Goal: Information Seeking & Learning: Learn about a topic

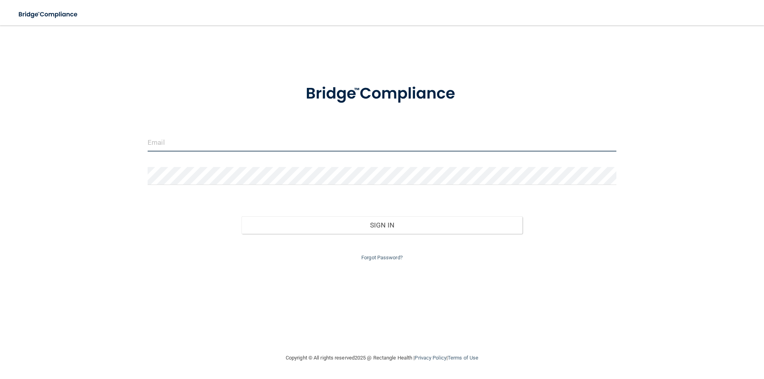
click at [191, 148] on input "email" at bounding box center [382, 143] width 469 height 18
type input "[EMAIL_ADDRESS][DOMAIN_NAME]"
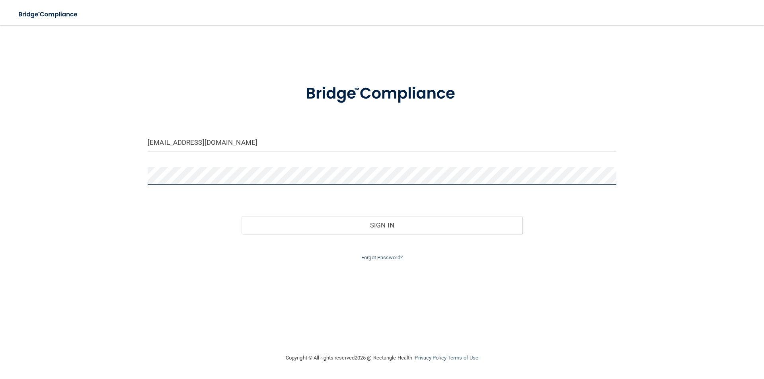
click at [241, 216] on button "Sign In" at bounding box center [381, 225] width 281 height 18
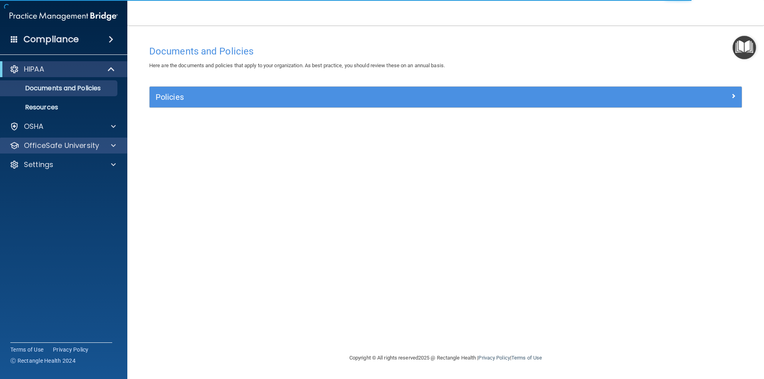
click at [74, 152] on div "OfficeSafe University" at bounding box center [64, 146] width 128 height 16
click at [63, 144] on p "OfficeSafe University" at bounding box center [61, 146] width 75 height 10
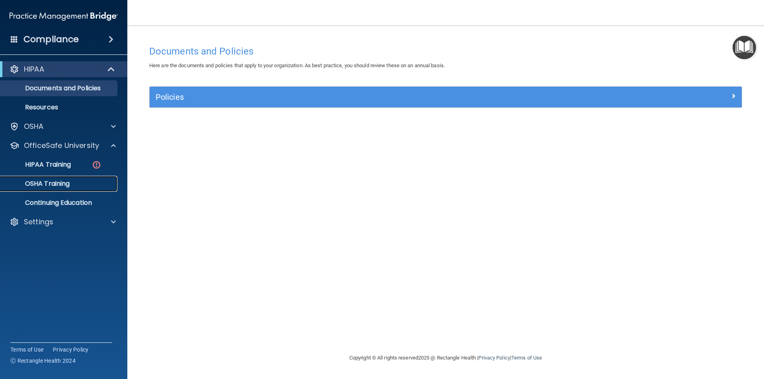
click at [64, 179] on link "OSHA Training" at bounding box center [54, 184] width 125 height 16
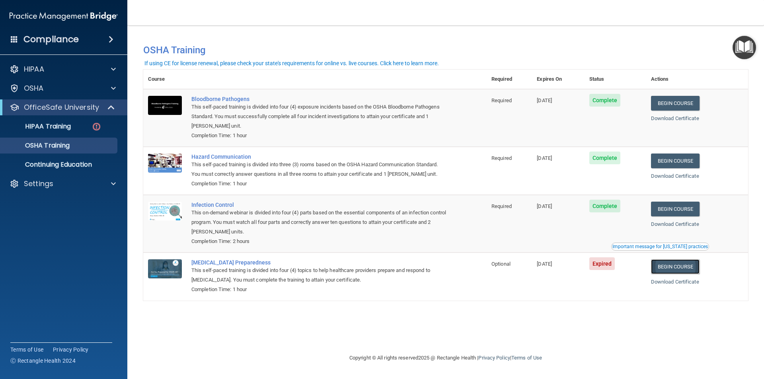
click at [680, 273] on link "Begin Course" at bounding box center [675, 266] width 49 height 15
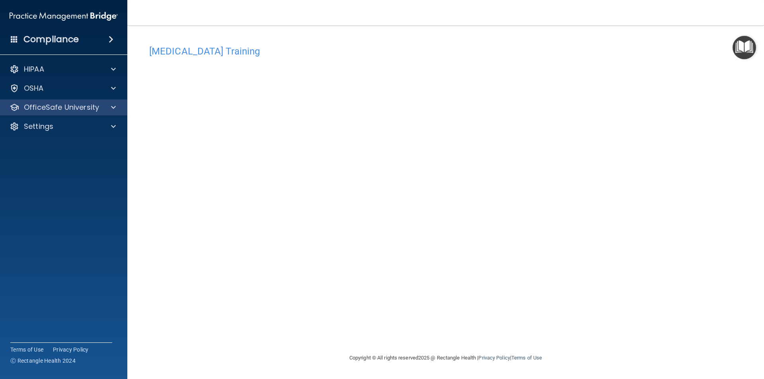
click at [83, 101] on div "OfficeSafe University" at bounding box center [64, 107] width 128 height 16
click at [51, 107] on p "OfficeSafe University" at bounding box center [61, 108] width 75 height 10
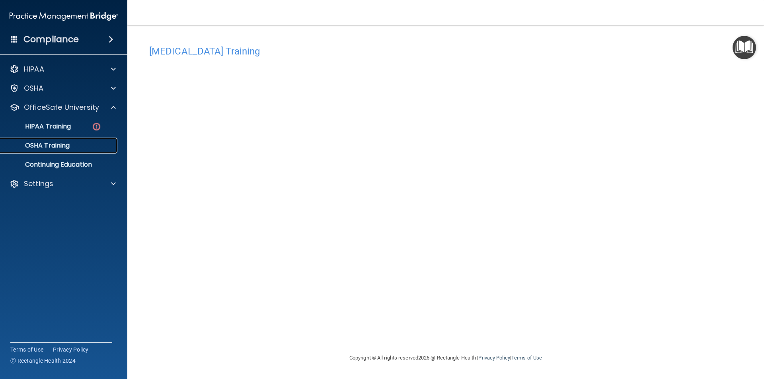
click at [52, 143] on p "OSHA Training" at bounding box center [37, 146] width 64 height 8
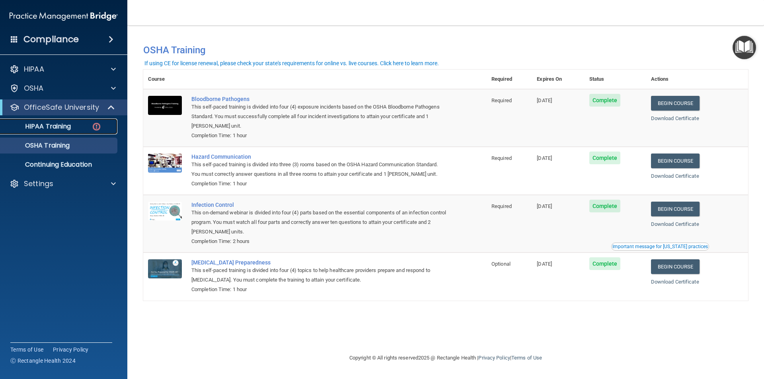
click at [46, 124] on p "HIPAA Training" at bounding box center [38, 127] width 66 height 8
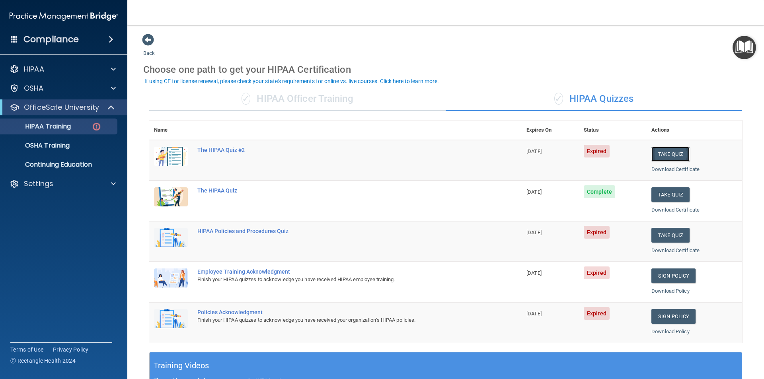
click at [665, 151] on button "Take Quiz" at bounding box center [670, 154] width 38 height 15
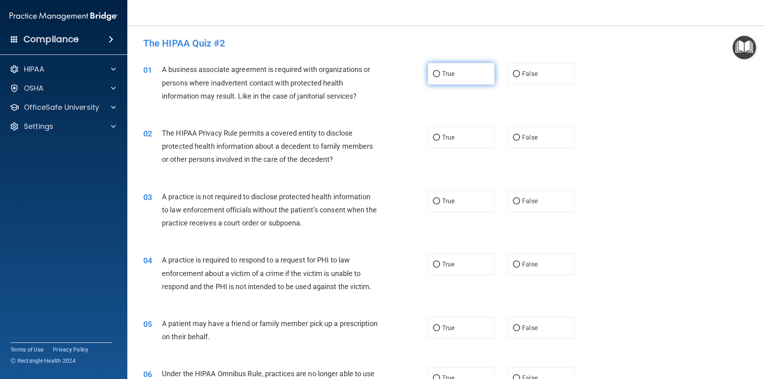
click at [433, 71] on input "True" at bounding box center [436, 74] width 7 height 6
radio input "true"
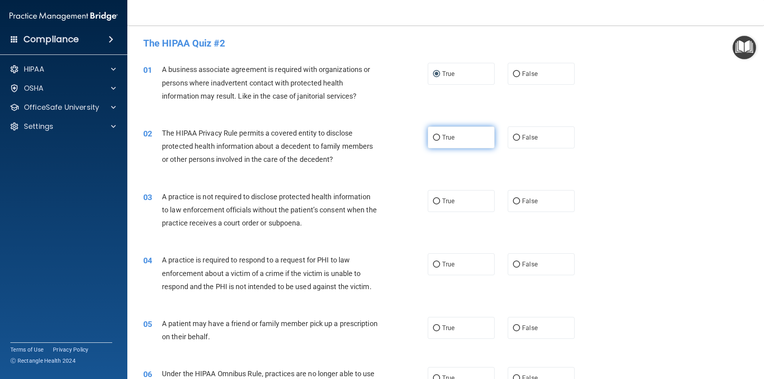
click at [435, 136] on input "True" at bounding box center [436, 138] width 7 height 6
radio input "true"
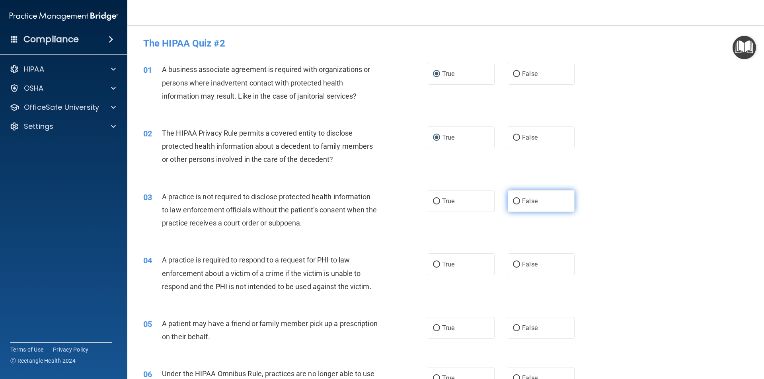
click at [523, 201] on span "False" at bounding box center [530, 201] width 16 height 8
click at [520, 201] on input "False" at bounding box center [516, 202] width 7 height 6
radio input "true"
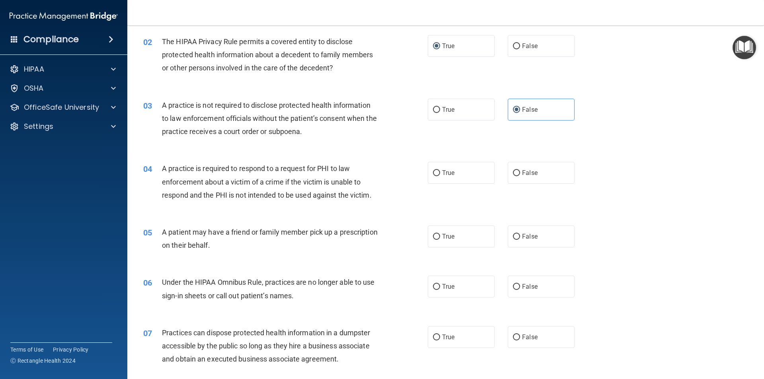
scroll to position [119, 0]
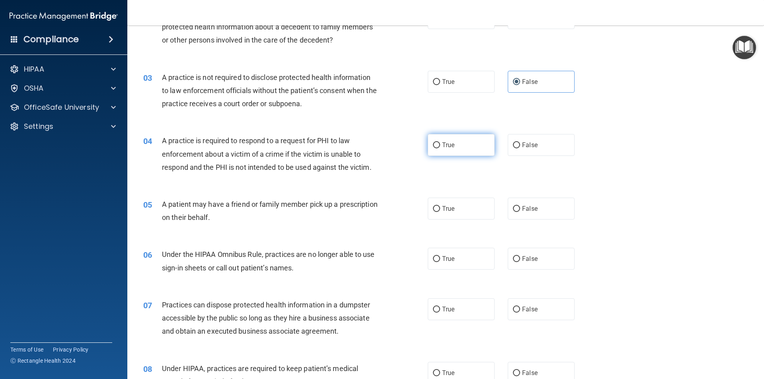
click at [443, 140] on label "True" at bounding box center [461, 145] width 67 height 22
click at [440, 142] on input "True" at bounding box center [436, 145] width 7 height 6
radio input "true"
click at [449, 208] on span "True" at bounding box center [448, 209] width 12 height 8
click at [440, 208] on input "True" at bounding box center [436, 209] width 7 height 6
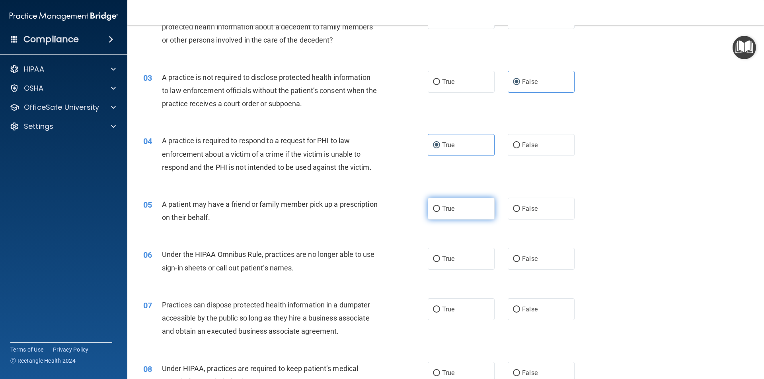
radio input "true"
click at [516, 254] on label "False" at bounding box center [541, 259] width 67 height 22
click at [516, 256] on input "False" at bounding box center [516, 259] width 7 height 6
radio input "true"
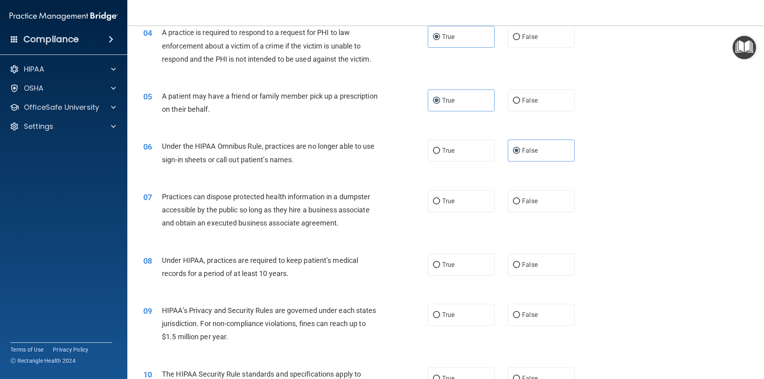
scroll to position [239, 0]
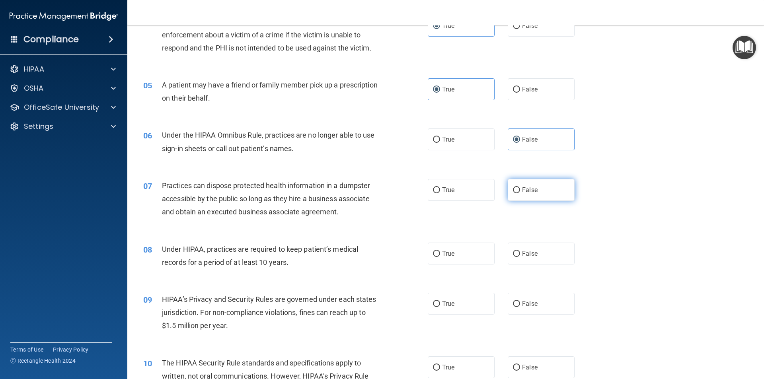
click at [522, 188] on span "False" at bounding box center [530, 190] width 16 height 8
click at [520, 188] on input "False" at bounding box center [516, 190] width 7 height 6
radio input "true"
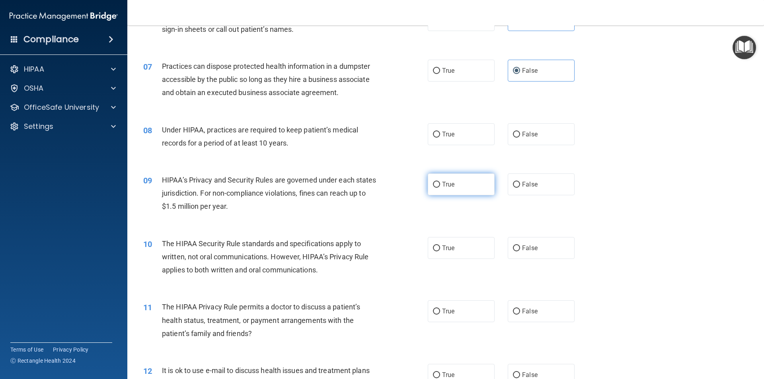
click at [442, 186] on span "True" at bounding box center [448, 185] width 12 height 8
click at [440, 186] on input "True" at bounding box center [436, 185] width 7 height 6
radio input "true"
click at [452, 250] on label "True" at bounding box center [461, 248] width 67 height 22
click at [440, 250] on input "True" at bounding box center [436, 248] width 7 height 6
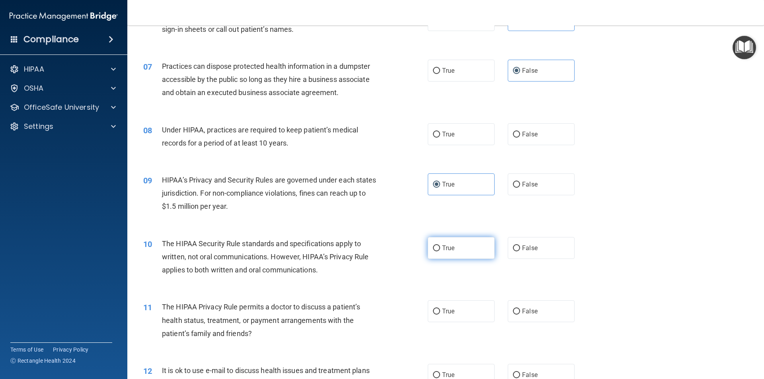
radio input "true"
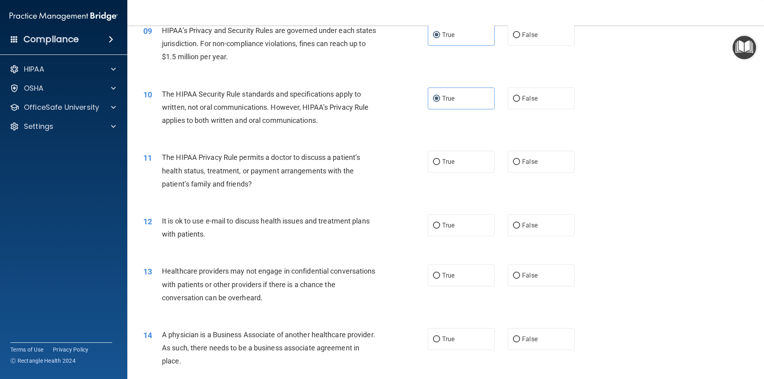
scroll to position [517, 0]
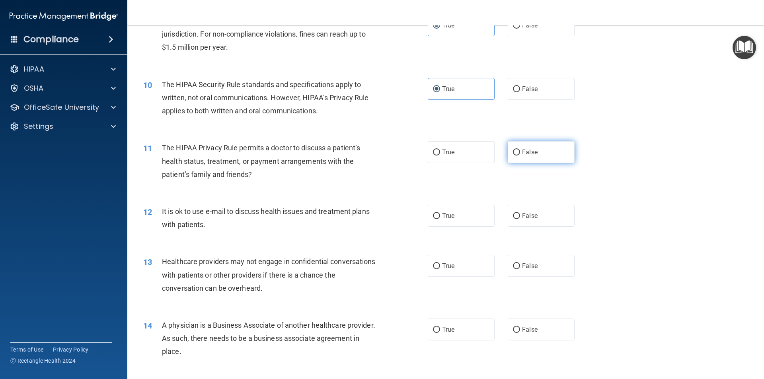
click at [508, 146] on label "False" at bounding box center [541, 152] width 67 height 22
click at [513, 150] on input "False" at bounding box center [516, 153] width 7 height 6
radio input "true"
click at [522, 217] on span "False" at bounding box center [530, 216] width 16 height 8
click at [520, 217] on input "False" at bounding box center [516, 216] width 7 height 6
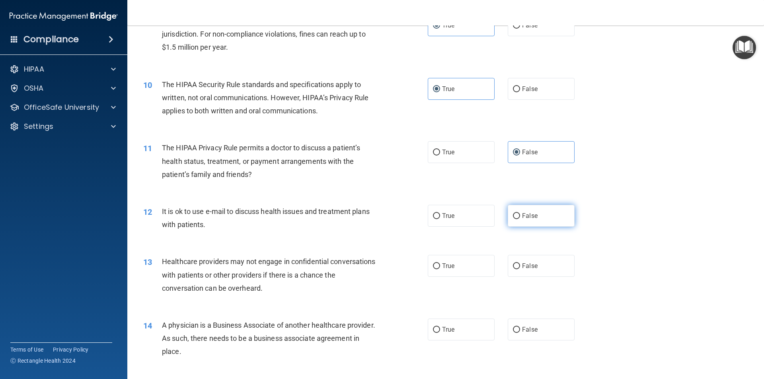
radio input "true"
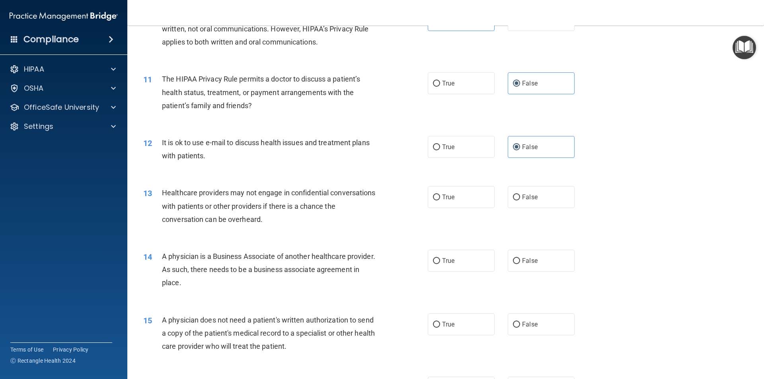
scroll to position [597, 0]
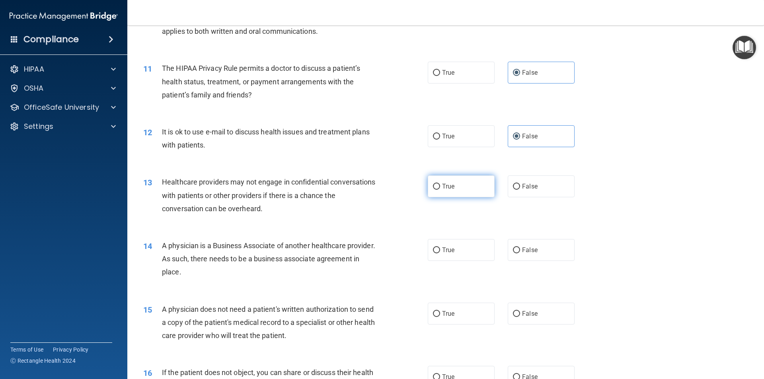
click at [442, 185] on span "True" at bounding box center [448, 187] width 12 height 8
click at [440, 185] on input "True" at bounding box center [436, 187] width 7 height 6
radio input "true"
click at [439, 251] on label "True" at bounding box center [461, 250] width 67 height 22
click at [439, 251] on input "True" at bounding box center [436, 250] width 7 height 6
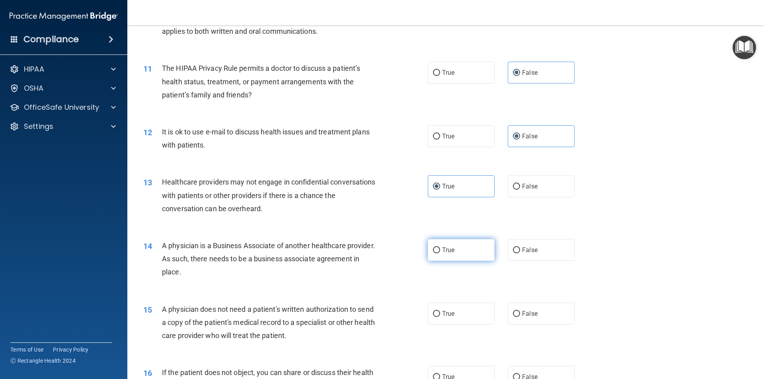
radio input "true"
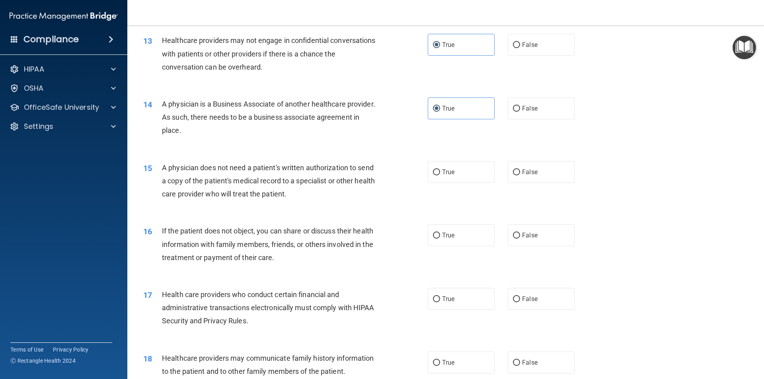
scroll to position [756, 0]
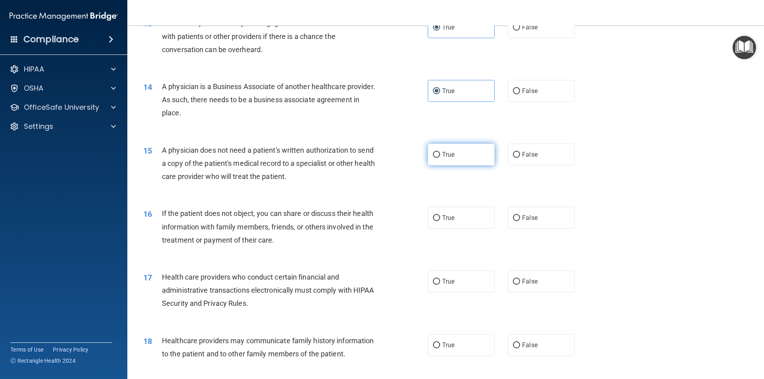
click at [435, 152] on input "True" at bounding box center [436, 155] width 7 height 6
radio input "true"
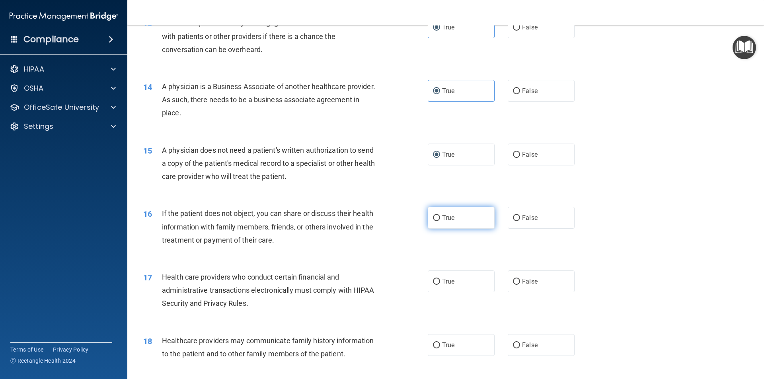
click at [453, 211] on label "True" at bounding box center [461, 218] width 67 height 22
click at [440, 215] on input "True" at bounding box center [436, 218] width 7 height 6
radio input "true"
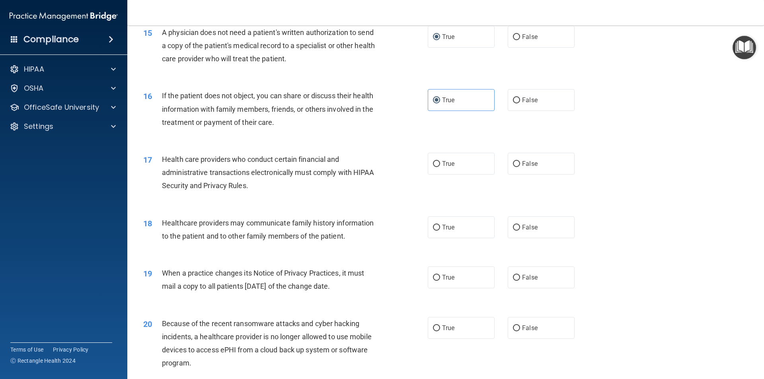
scroll to position [875, 0]
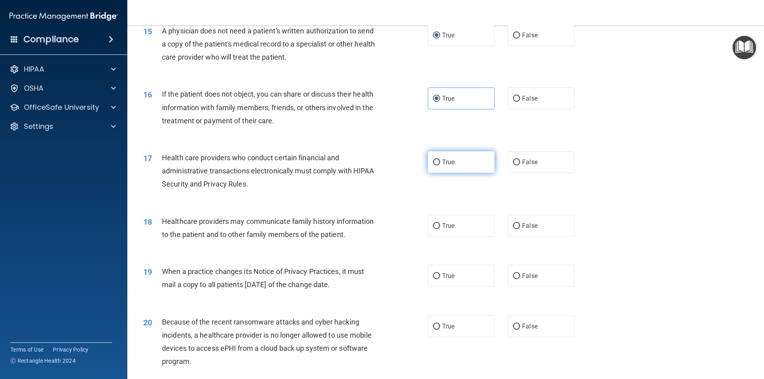
click at [446, 168] on label "True" at bounding box center [461, 162] width 67 height 22
click at [440, 166] on input "True" at bounding box center [436, 163] width 7 height 6
radio input "true"
click at [450, 222] on span "True" at bounding box center [448, 226] width 12 height 8
click at [440, 223] on input "True" at bounding box center [436, 226] width 7 height 6
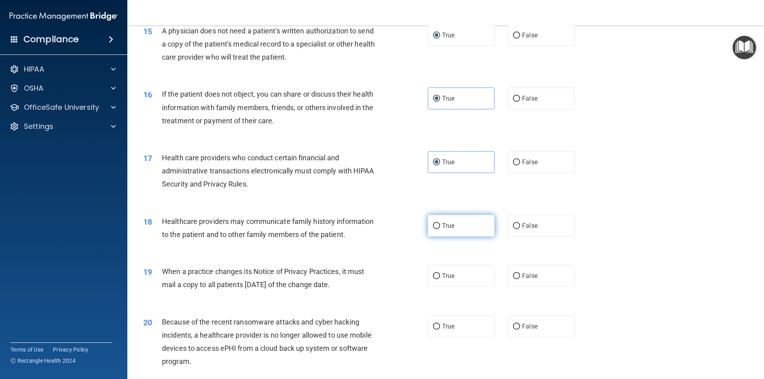
radio input "true"
click at [439, 274] on label "True" at bounding box center [461, 276] width 67 height 22
click at [439, 274] on input "True" at bounding box center [436, 276] width 7 height 6
radio input "true"
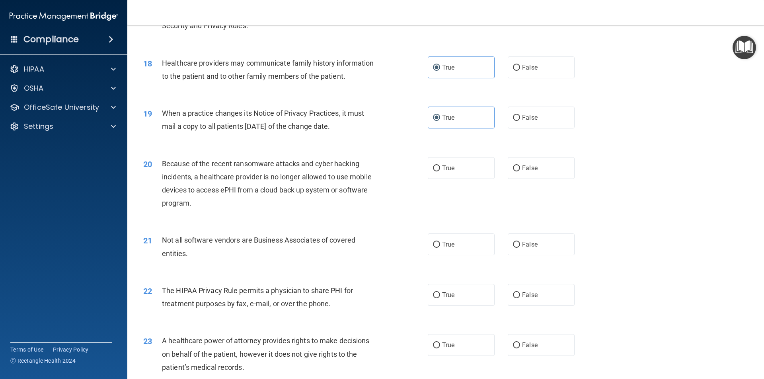
scroll to position [1034, 0]
click at [530, 165] on span "False" at bounding box center [530, 168] width 16 height 8
click at [520, 165] on input "False" at bounding box center [516, 168] width 7 height 6
radio input "true"
click at [450, 247] on span "True" at bounding box center [448, 244] width 12 height 8
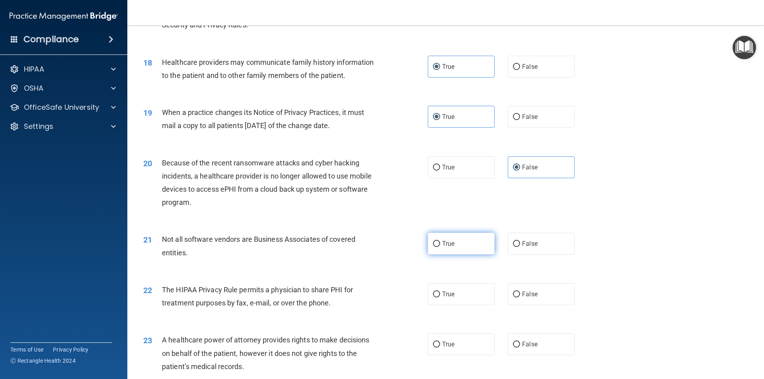
click at [440, 247] on input "True" at bounding box center [436, 244] width 7 height 6
radio input "true"
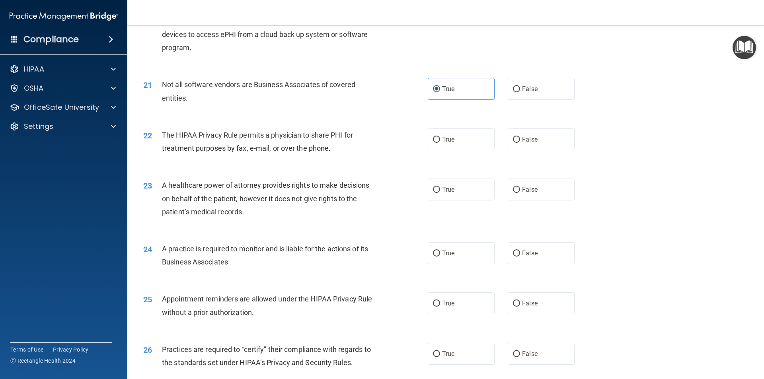
scroll to position [1194, 0]
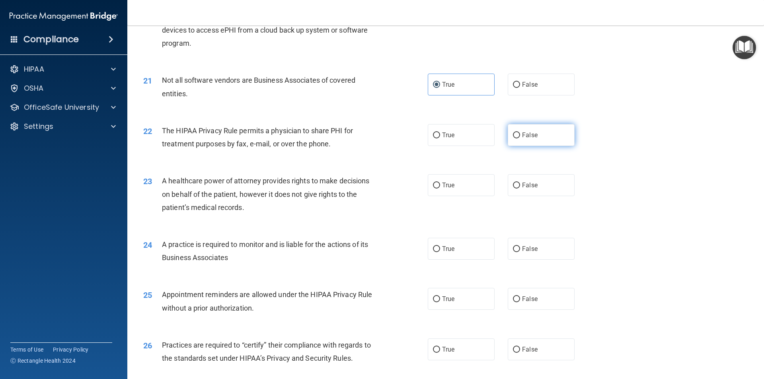
click at [514, 131] on label "False" at bounding box center [541, 135] width 67 height 22
click at [514, 132] on input "False" at bounding box center [516, 135] width 7 height 6
radio input "true"
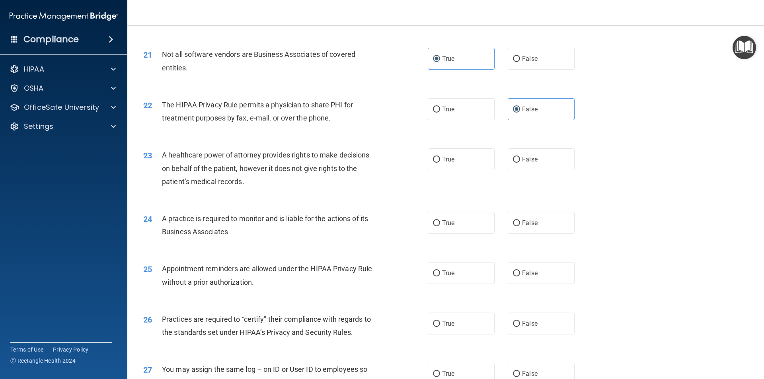
scroll to position [1233, 0]
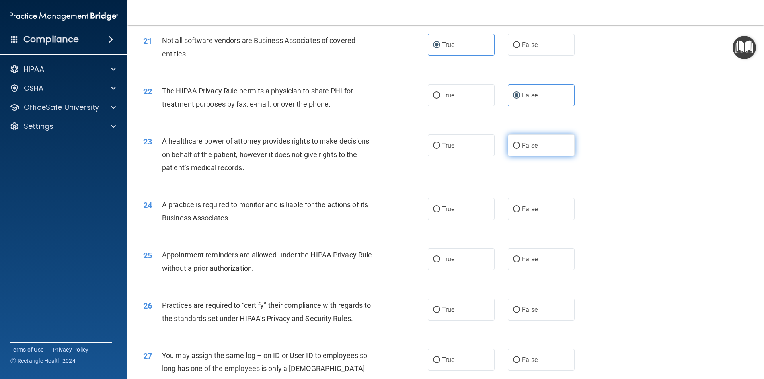
click at [518, 137] on label "False" at bounding box center [541, 145] width 67 height 22
click at [518, 143] on input "False" at bounding box center [516, 146] width 7 height 6
radio input "true"
click at [442, 212] on span "True" at bounding box center [448, 209] width 12 height 8
click at [440, 212] on input "True" at bounding box center [436, 209] width 7 height 6
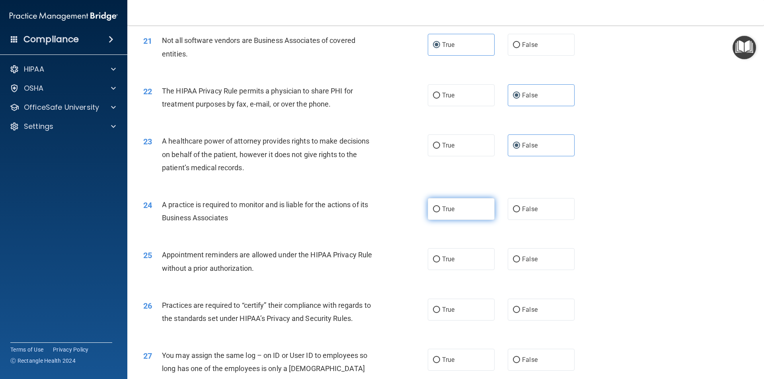
radio input "true"
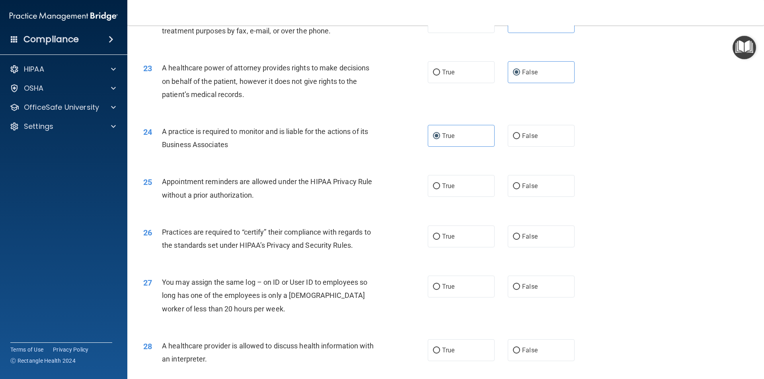
scroll to position [1313, 0]
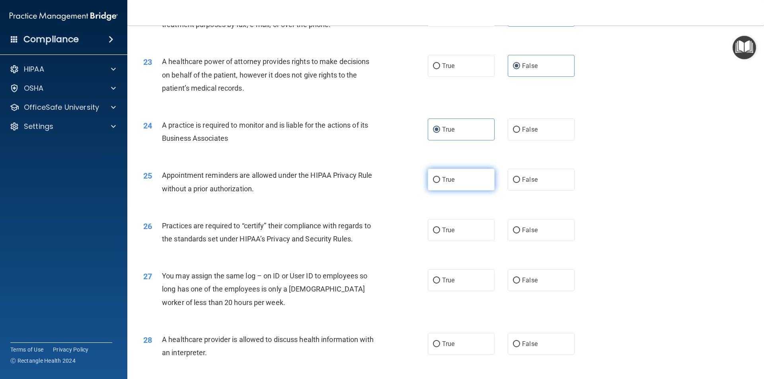
click at [434, 177] on input "True" at bounding box center [436, 180] width 7 height 6
radio input "true"
click at [430, 226] on label "True" at bounding box center [461, 230] width 67 height 22
click at [433, 228] on input "True" at bounding box center [436, 231] width 7 height 6
radio input "true"
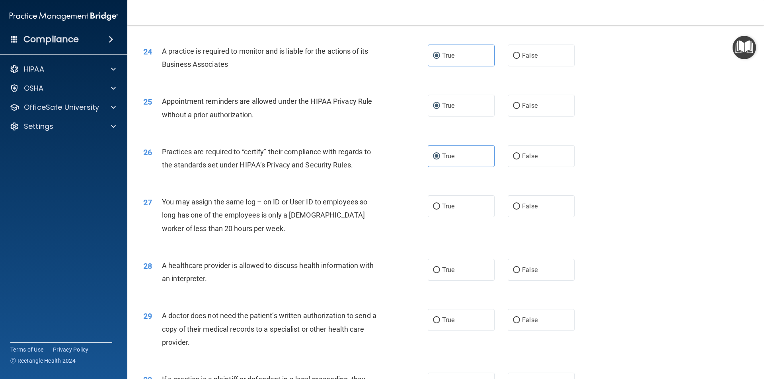
scroll to position [1393, 0]
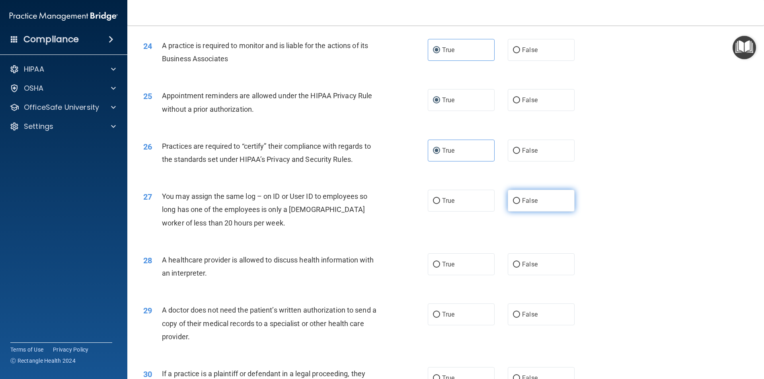
click at [524, 205] on label "False" at bounding box center [541, 201] width 67 height 22
click at [520, 204] on input "False" at bounding box center [516, 201] width 7 height 6
radio input "true"
click at [434, 263] on input "True" at bounding box center [436, 265] width 7 height 6
radio input "true"
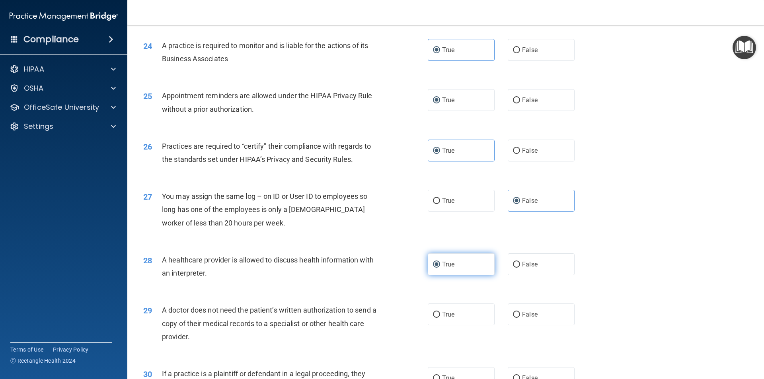
click at [433, 263] on input "True" at bounding box center [436, 265] width 7 height 6
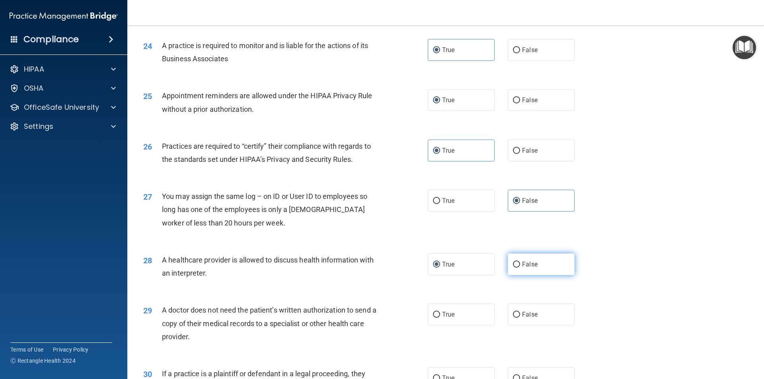
click at [516, 265] on input "False" at bounding box center [516, 265] width 7 height 6
radio input "true"
radio input "false"
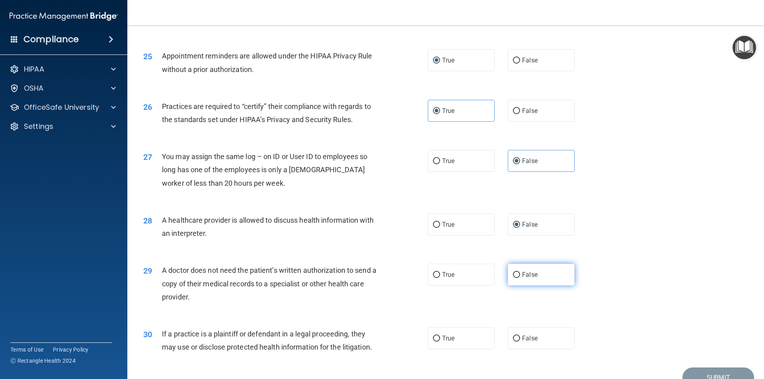
click at [515, 276] on input "False" at bounding box center [516, 275] width 7 height 6
radio input "true"
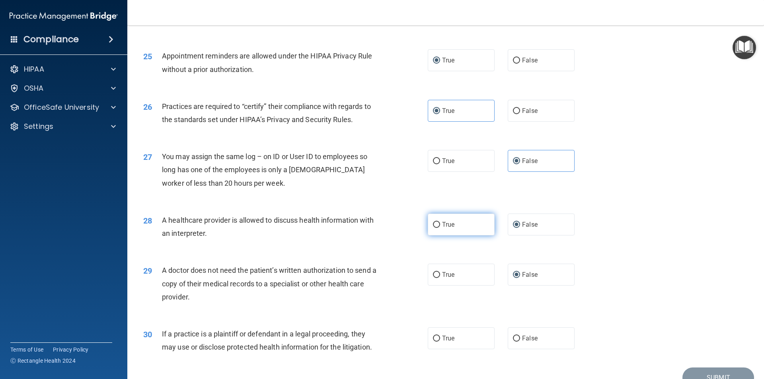
click at [442, 227] on span "True" at bounding box center [448, 225] width 12 height 8
click at [440, 227] on input "True" at bounding box center [436, 225] width 7 height 6
radio input "true"
radio input "false"
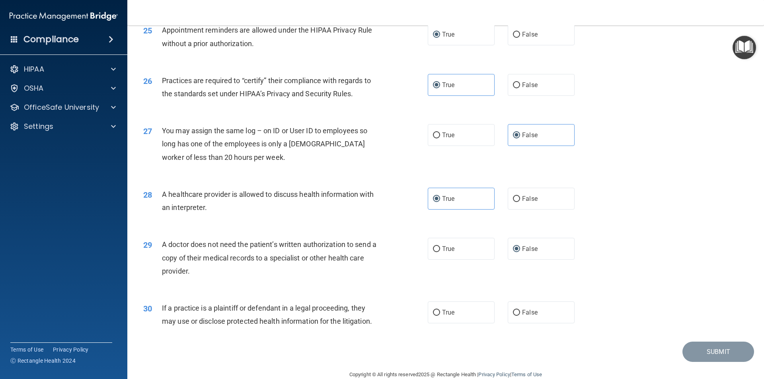
scroll to position [1472, 0]
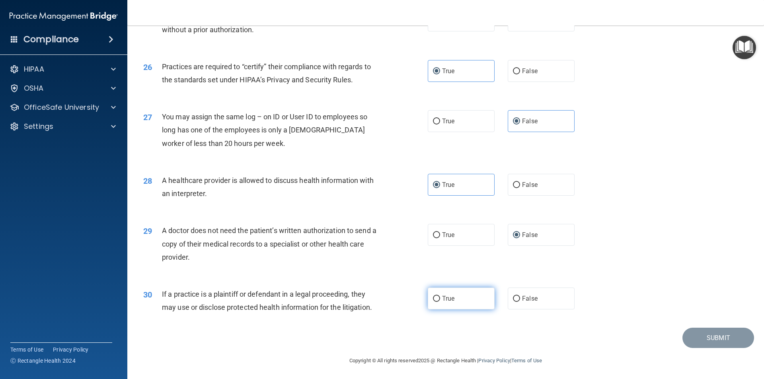
click at [448, 300] on span "True" at bounding box center [448, 299] width 12 height 8
click at [440, 300] on input "True" at bounding box center [436, 299] width 7 height 6
radio input "true"
click at [475, 303] on label "True" at bounding box center [461, 298] width 67 height 22
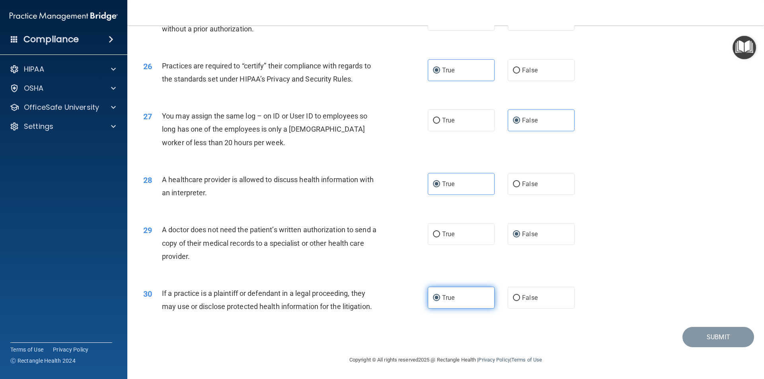
click at [440, 301] on input "True" at bounding box center [436, 298] width 7 height 6
click at [516, 300] on input "False" at bounding box center [516, 298] width 7 height 6
radio input "true"
click at [436, 299] on input "True" at bounding box center [436, 298] width 7 height 6
radio input "true"
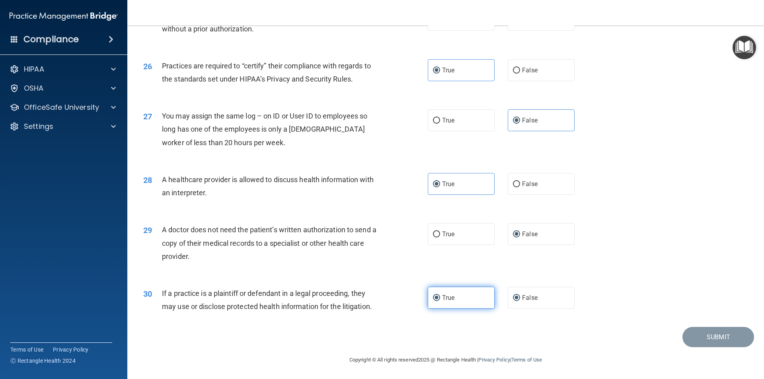
radio input "false"
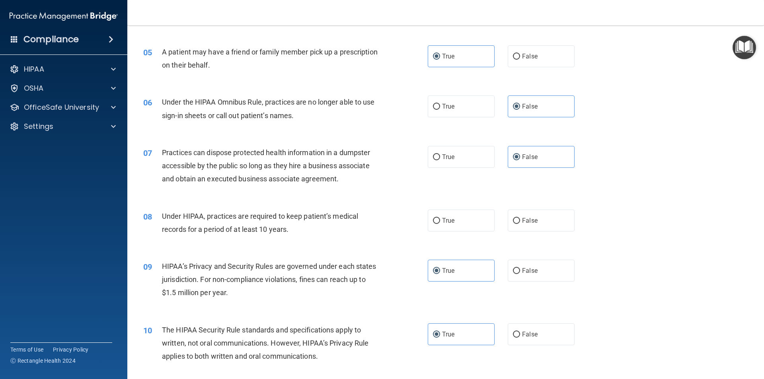
scroll to position [318, 0]
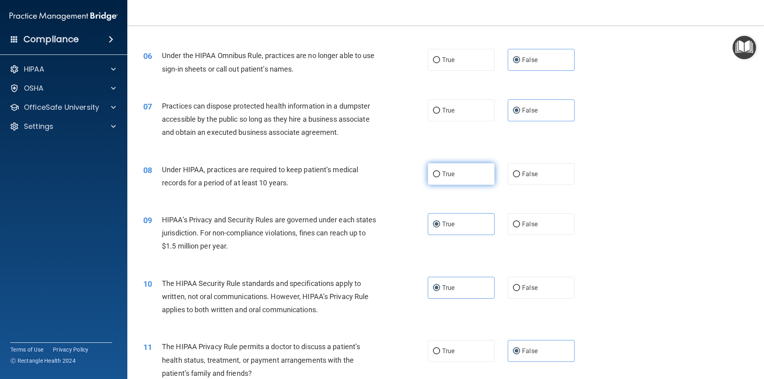
click at [449, 172] on span "True" at bounding box center [448, 174] width 12 height 8
click at [440, 172] on input "True" at bounding box center [436, 174] width 7 height 6
radio input "true"
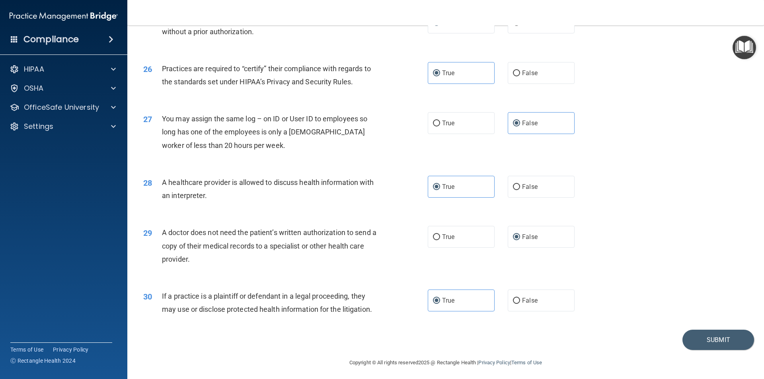
scroll to position [1473, 0]
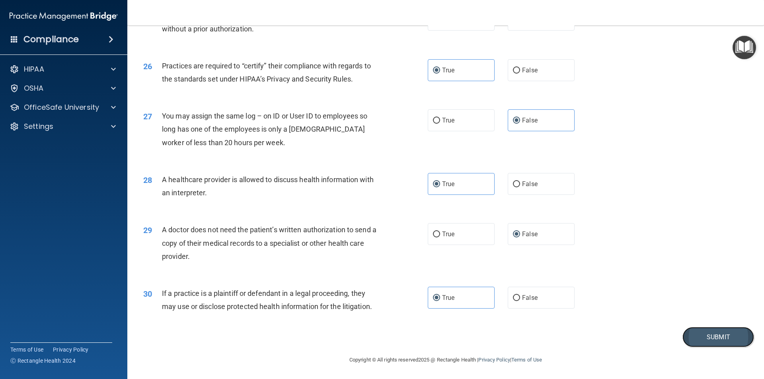
click at [691, 334] on button "Submit" at bounding box center [718, 337] width 72 height 20
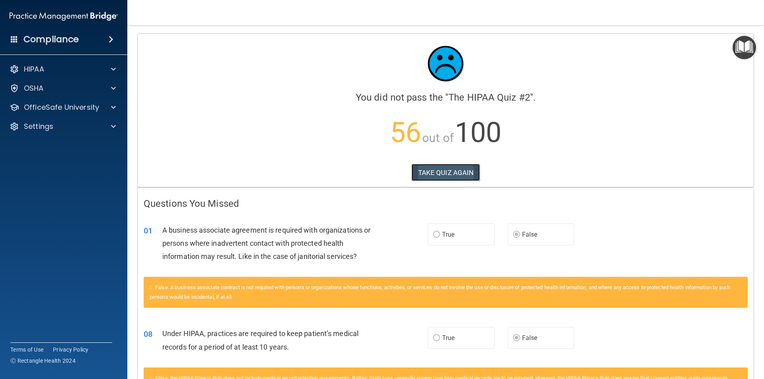
click at [438, 173] on button "TAKE QUIZ AGAIN" at bounding box center [445, 173] width 69 height 18
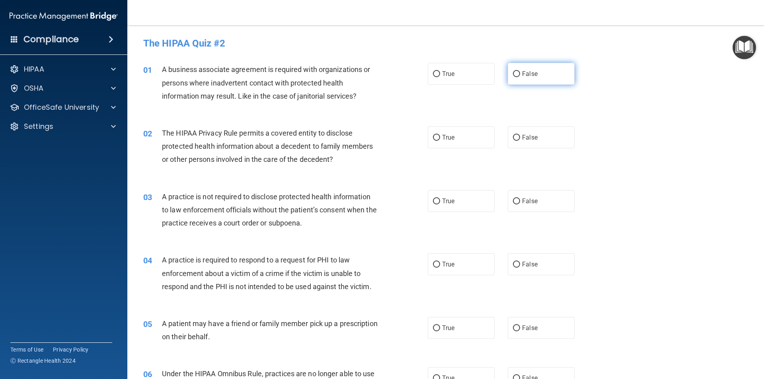
click at [510, 70] on label "False" at bounding box center [541, 74] width 67 height 22
click at [513, 71] on input "False" at bounding box center [516, 74] width 7 height 6
radio input "true"
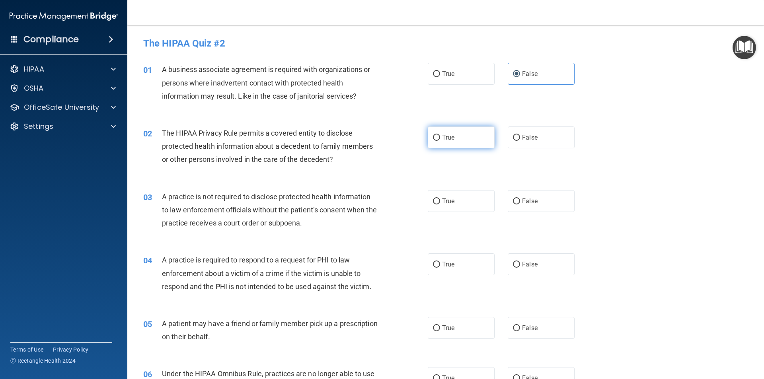
click at [434, 135] on input "True" at bounding box center [436, 138] width 7 height 6
radio input "true"
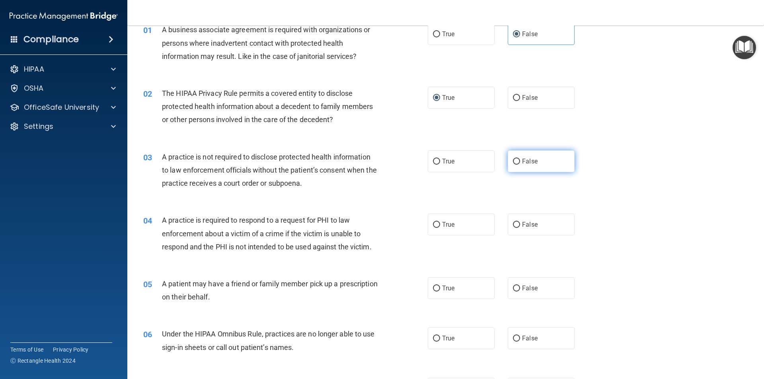
click at [518, 161] on label "False" at bounding box center [541, 161] width 67 height 22
click at [518, 161] on input "False" at bounding box center [516, 162] width 7 height 6
radio input "true"
click at [433, 225] on input "True" at bounding box center [436, 225] width 7 height 6
radio input "true"
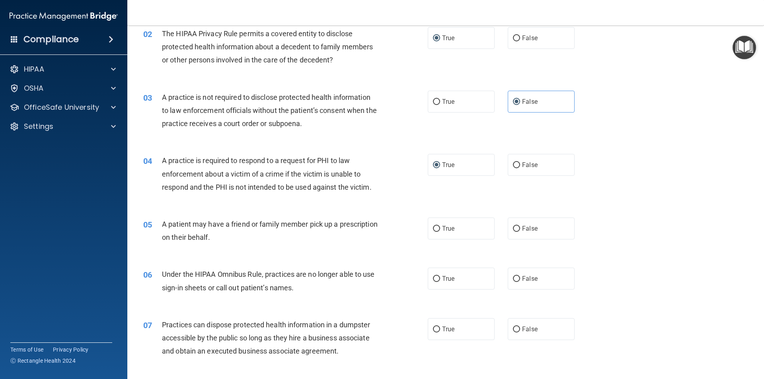
scroll to position [119, 0]
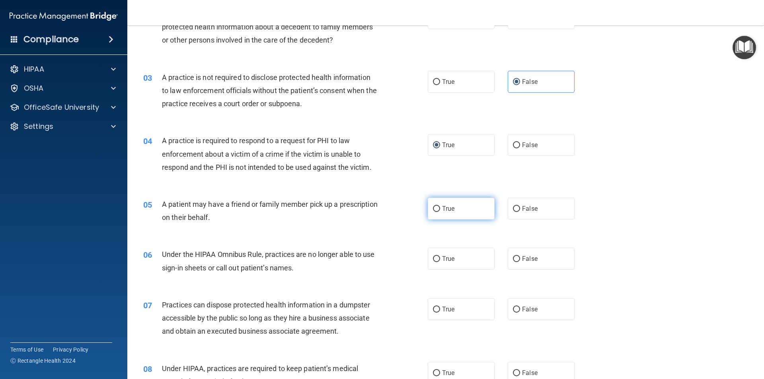
click at [442, 212] on label "True" at bounding box center [461, 209] width 67 height 22
click at [440, 212] on input "True" at bounding box center [436, 209] width 7 height 6
radio input "true"
click at [513, 259] on input "False" at bounding box center [516, 259] width 7 height 6
radio input "true"
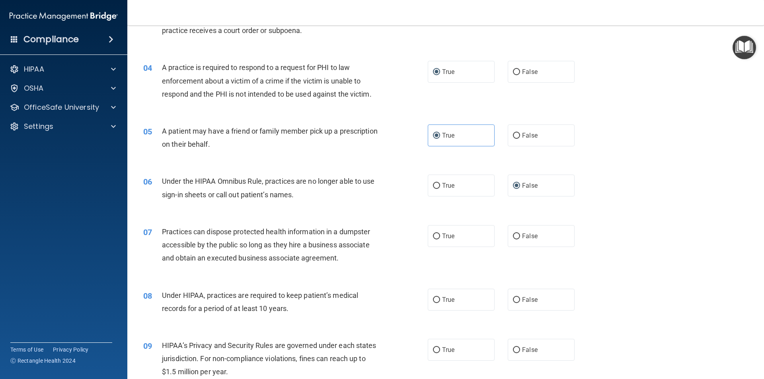
scroll to position [199, 0]
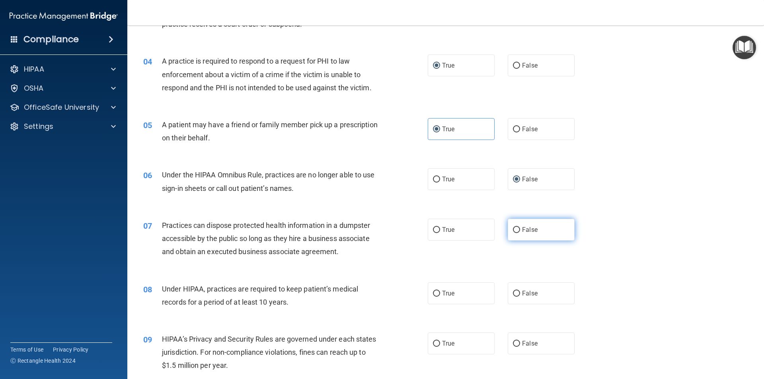
click at [513, 231] on input "False" at bounding box center [516, 230] width 7 height 6
radio input "true"
click at [515, 292] on input "False" at bounding box center [516, 294] width 7 height 6
radio input "true"
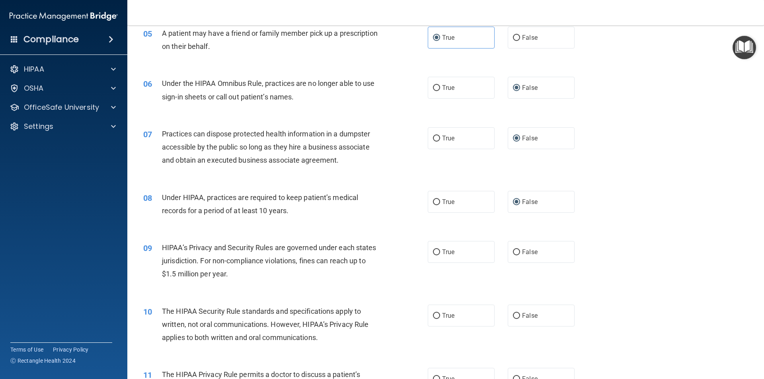
scroll to position [318, 0]
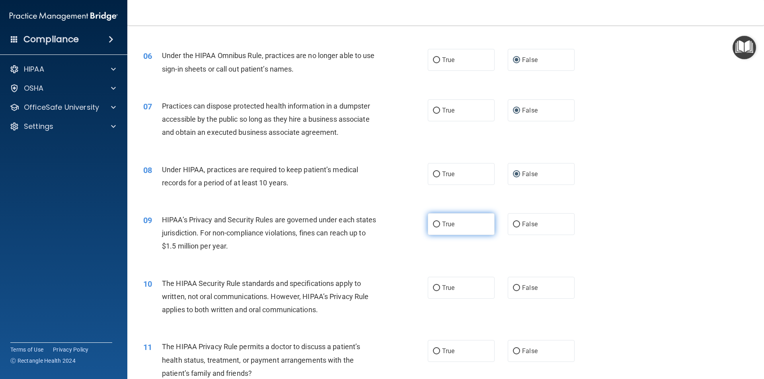
click at [433, 226] on input "True" at bounding box center [436, 225] width 7 height 6
radio input "true"
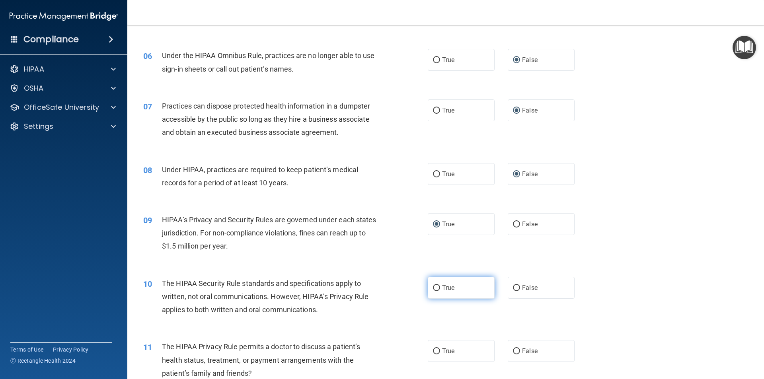
click at [436, 285] on input "True" at bounding box center [436, 288] width 7 height 6
radio input "true"
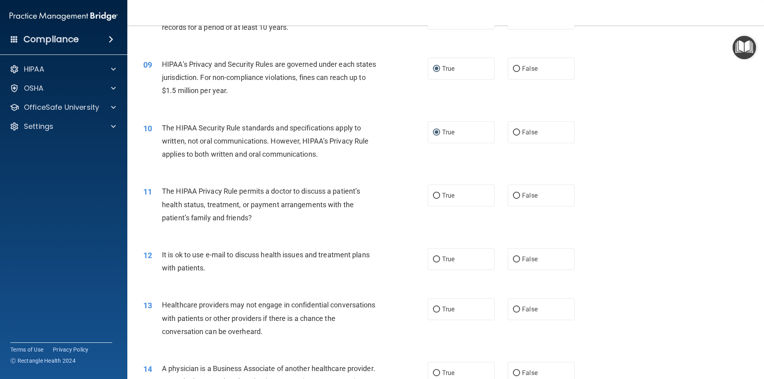
scroll to position [477, 0]
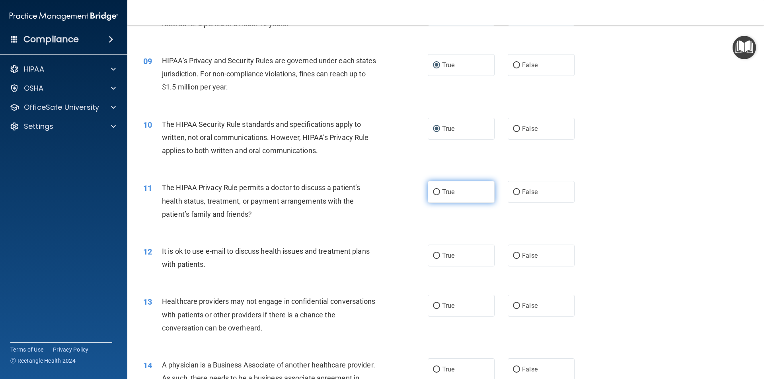
click at [433, 192] on input "True" at bounding box center [436, 192] width 7 height 6
radio input "true"
click at [522, 257] on span "False" at bounding box center [530, 256] width 16 height 8
click at [520, 257] on input "False" at bounding box center [516, 256] width 7 height 6
radio input "true"
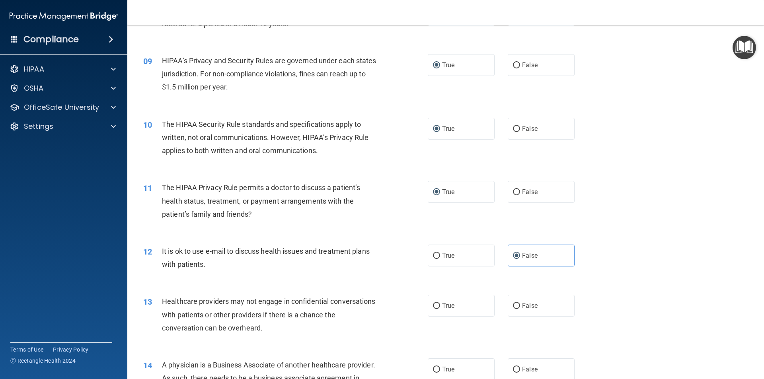
scroll to position [517, 0]
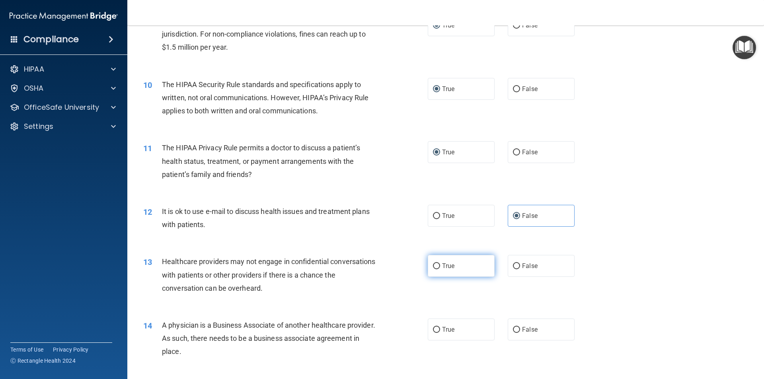
click at [442, 263] on span "True" at bounding box center [448, 266] width 12 height 8
click at [439, 263] on input "True" at bounding box center [436, 266] width 7 height 6
radio input "true"
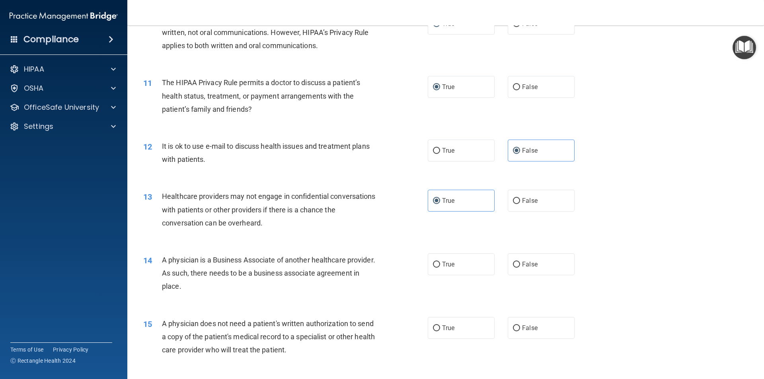
scroll to position [597, 0]
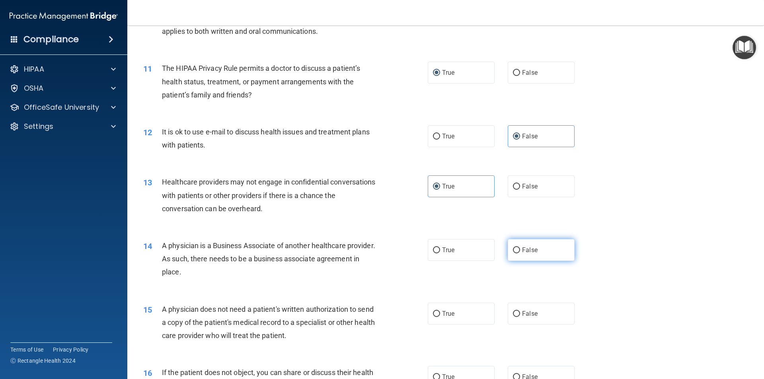
click at [522, 250] on span "False" at bounding box center [530, 250] width 16 height 8
click at [519, 250] on input "False" at bounding box center [516, 250] width 7 height 6
radio input "true"
click at [513, 314] on input "False" at bounding box center [516, 314] width 7 height 6
radio input "true"
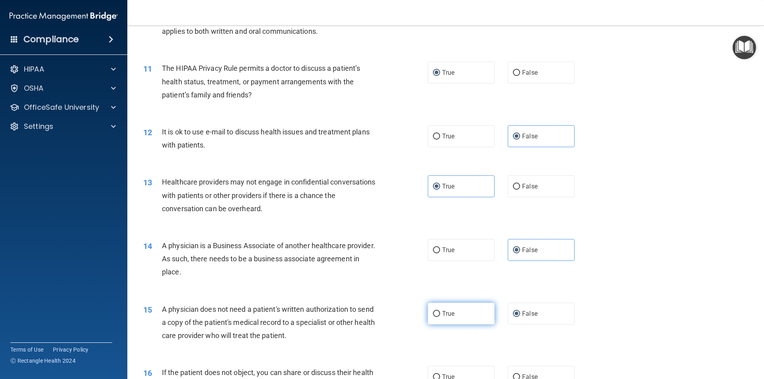
click at [439, 310] on label "True" at bounding box center [461, 314] width 67 height 22
click at [439, 311] on input "True" at bounding box center [436, 314] width 7 height 6
radio input "true"
radio input "false"
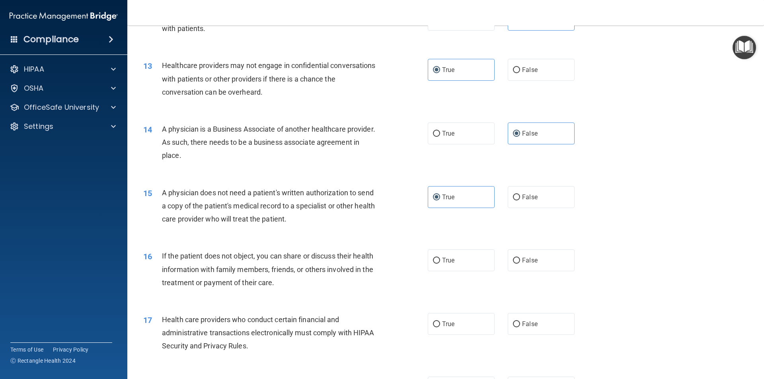
scroll to position [716, 0]
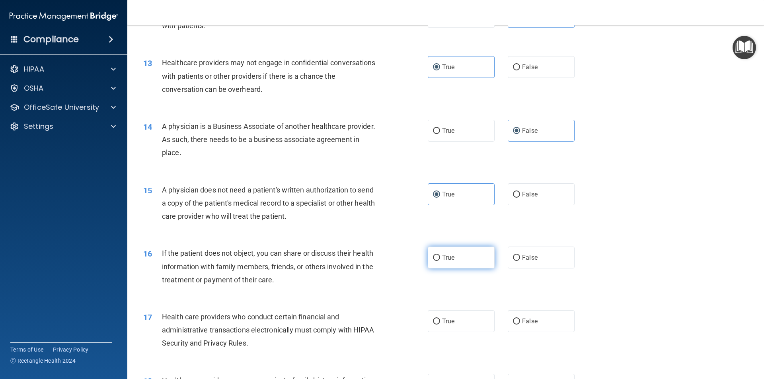
click at [434, 258] on input "True" at bounding box center [436, 258] width 7 height 6
radio input "true"
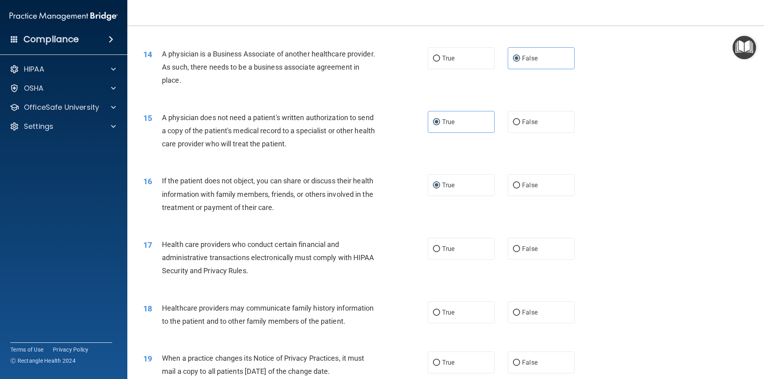
scroll to position [796, 0]
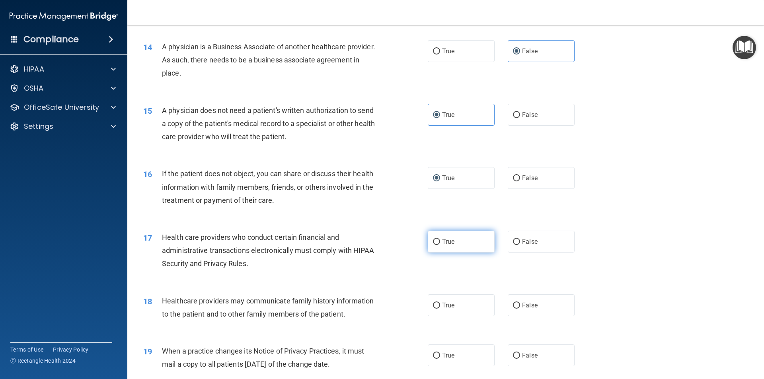
click at [435, 241] on input "True" at bounding box center [436, 242] width 7 height 6
radio input "true"
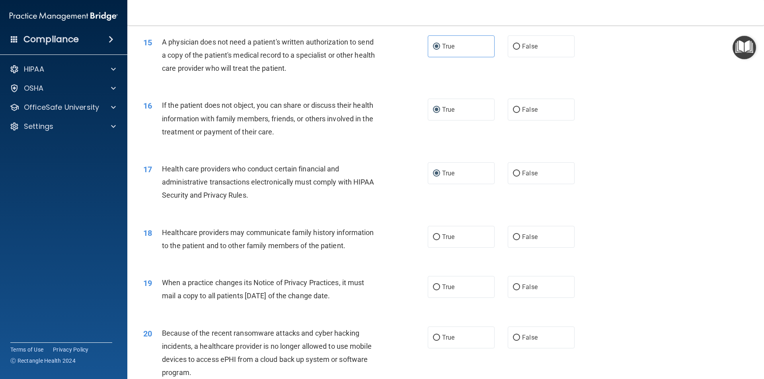
scroll to position [875, 0]
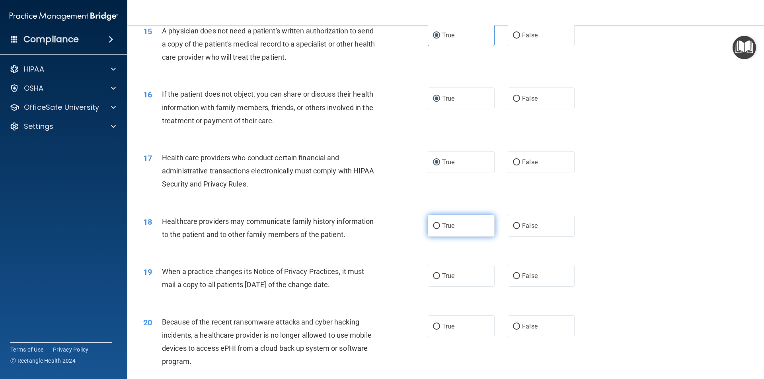
click at [428, 229] on label "True" at bounding box center [461, 226] width 67 height 22
click at [433, 229] on input "True" at bounding box center [436, 226] width 7 height 6
radio input "true"
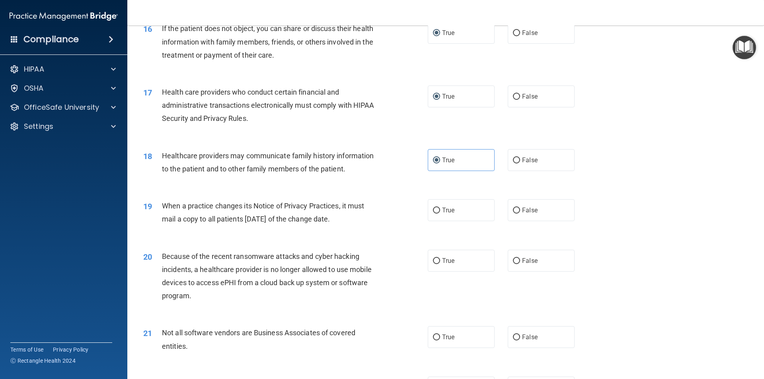
scroll to position [955, 0]
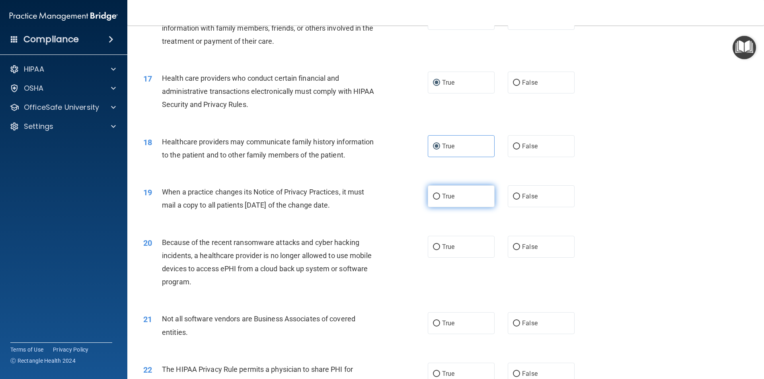
click at [442, 199] on span "True" at bounding box center [448, 197] width 12 height 8
click at [440, 199] on input "True" at bounding box center [436, 197] width 7 height 6
radio input "true"
click at [517, 247] on label "False" at bounding box center [541, 247] width 67 height 22
click at [517, 247] on input "False" at bounding box center [516, 247] width 7 height 6
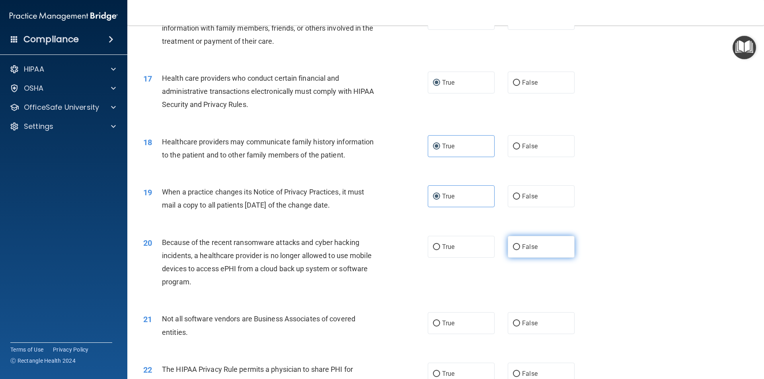
radio input "true"
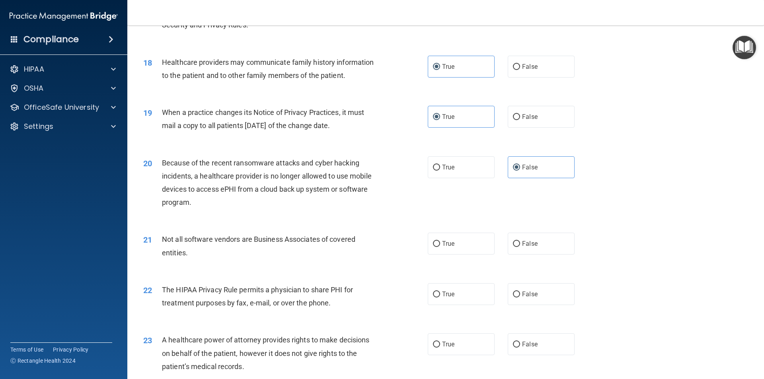
scroll to position [1074, 0]
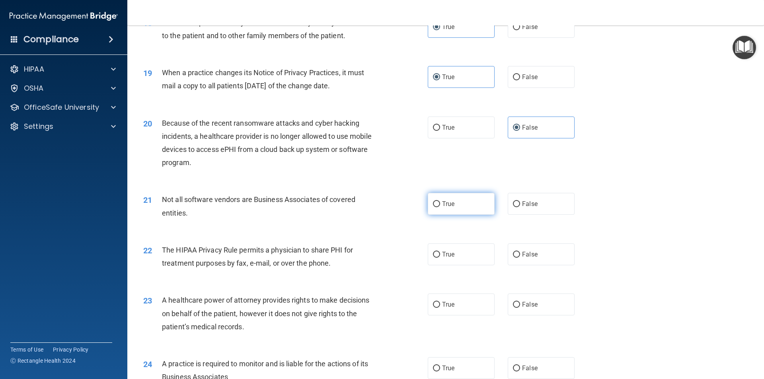
click at [442, 201] on span "True" at bounding box center [448, 204] width 12 height 8
click at [440, 201] on input "True" at bounding box center [436, 204] width 7 height 6
radio input "true"
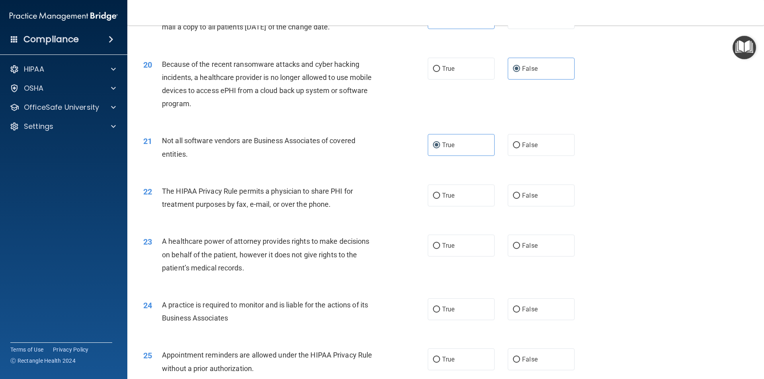
scroll to position [1154, 0]
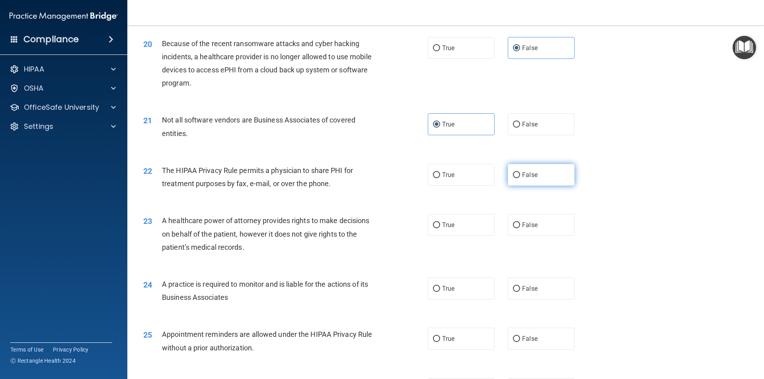
click at [522, 172] on span "False" at bounding box center [530, 175] width 16 height 8
click at [520, 172] on input "False" at bounding box center [516, 175] width 7 height 6
radio input "true"
click at [433, 286] on input "True" at bounding box center [436, 289] width 7 height 6
radio input "true"
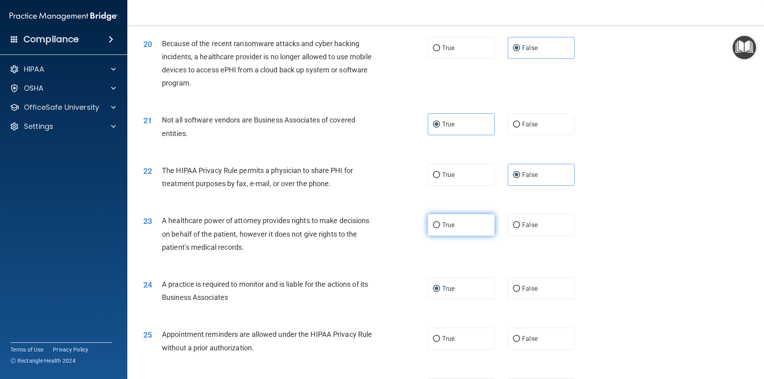
click at [433, 225] on input "True" at bounding box center [436, 225] width 7 height 6
radio input "true"
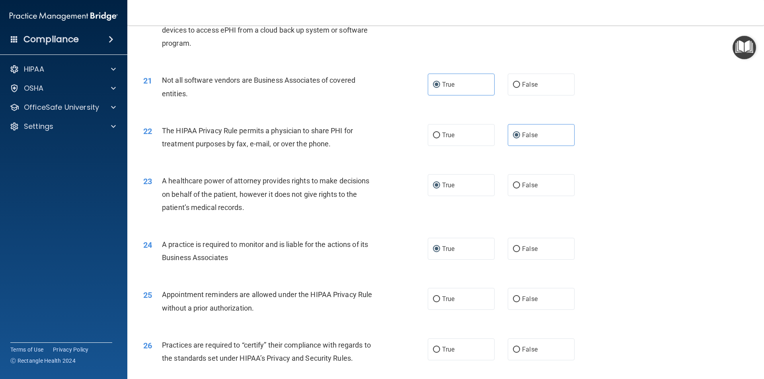
scroll to position [1233, 0]
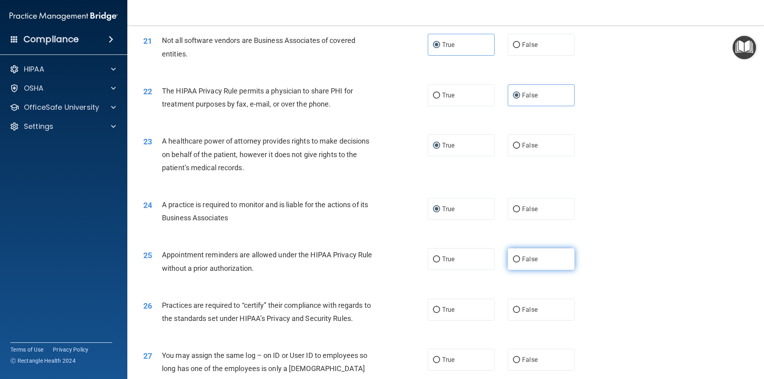
click at [524, 259] on span "False" at bounding box center [530, 259] width 16 height 8
click at [520, 259] on input "False" at bounding box center [516, 260] width 7 height 6
radio input "true"
click at [440, 306] on label "True" at bounding box center [461, 310] width 67 height 22
click at [440, 307] on input "True" at bounding box center [436, 310] width 7 height 6
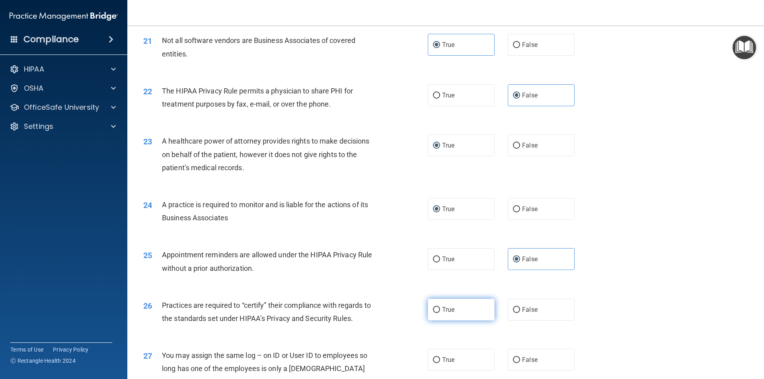
radio input "true"
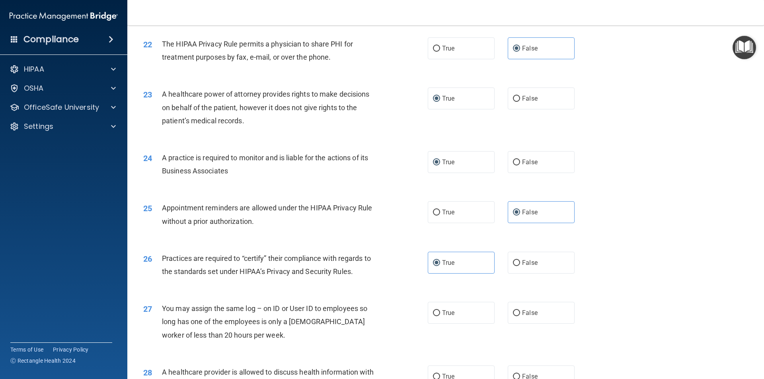
scroll to position [1313, 0]
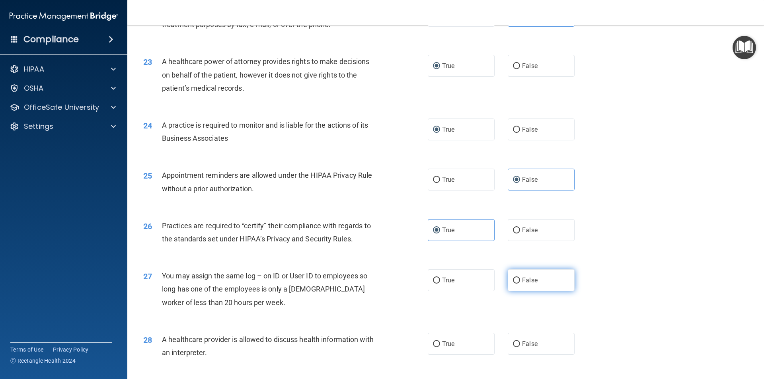
click at [516, 281] on input "False" at bounding box center [516, 281] width 7 height 6
radio input "true"
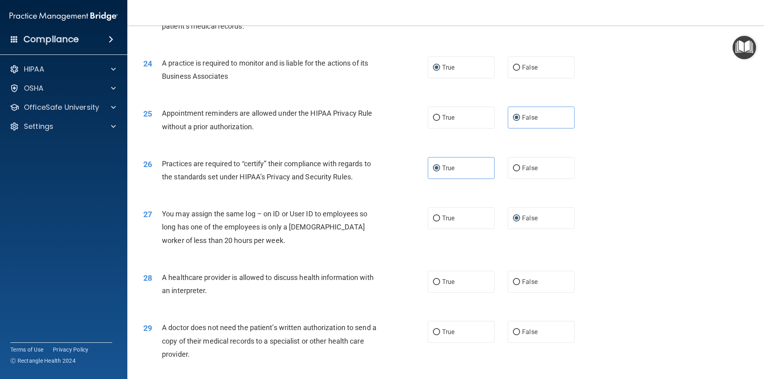
scroll to position [1393, 0]
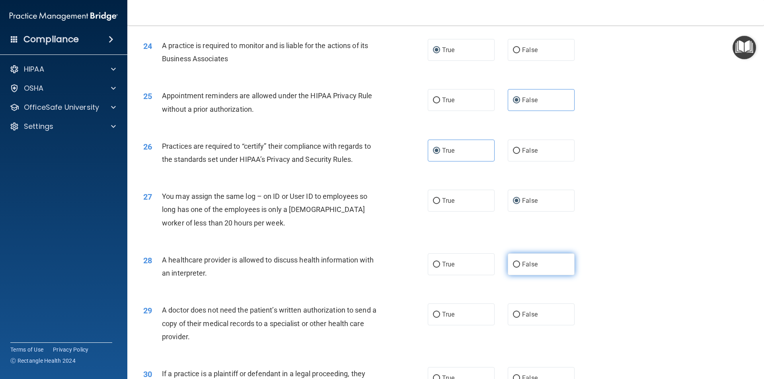
click at [522, 264] on span "False" at bounding box center [530, 265] width 16 height 8
click at [520, 264] on input "False" at bounding box center [516, 265] width 7 height 6
radio input "true"
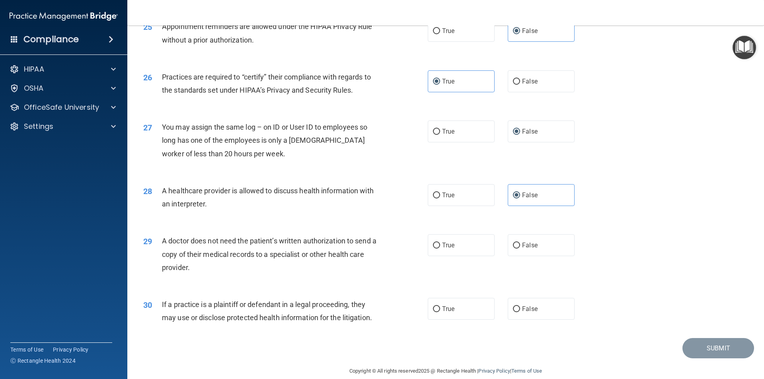
scroll to position [1472, 0]
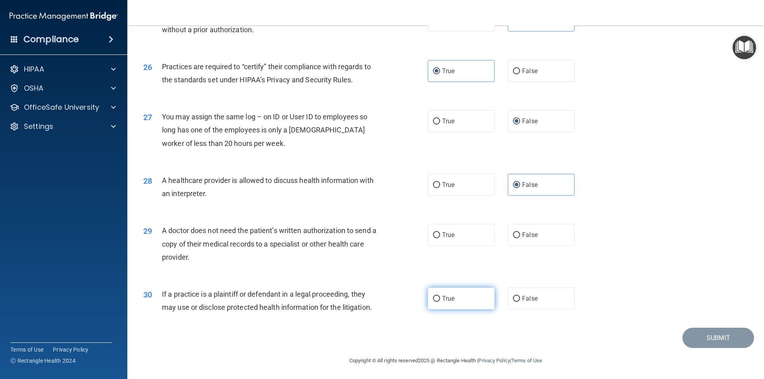
click at [446, 295] on span "True" at bounding box center [448, 299] width 12 height 8
click at [440, 296] on input "True" at bounding box center [436, 299] width 7 height 6
radio input "true"
click at [434, 234] on input "True" at bounding box center [436, 235] width 7 height 6
radio input "true"
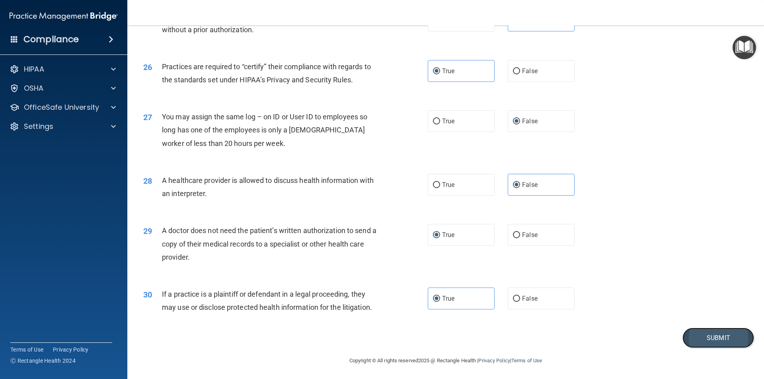
click at [690, 342] on button "Submit" at bounding box center [718, 338] width 72 height 20
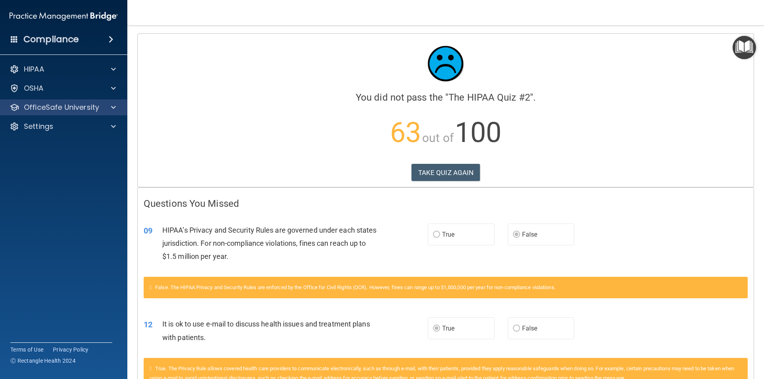
click at [41, 100] on div "OfficeSafe University" at bounding box center [64, 107] width 128 height 16
click at [43, 103] on p "OfficeSafe University" at bounding box center [61, 108] width 75 height 10
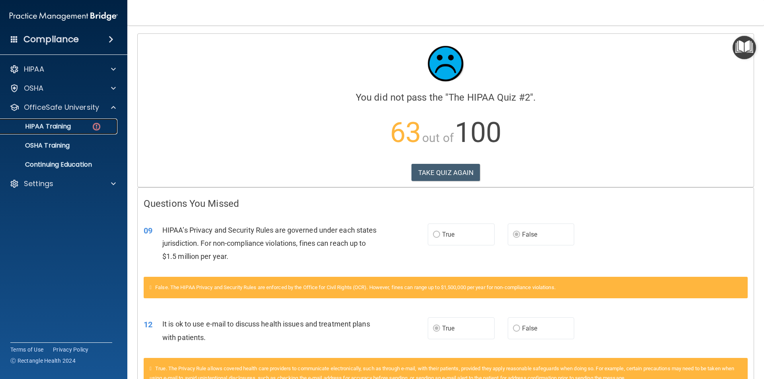
click at [62, 124] on p "HIPAA Training" at bounding box center [38, 127] width 66 height 8
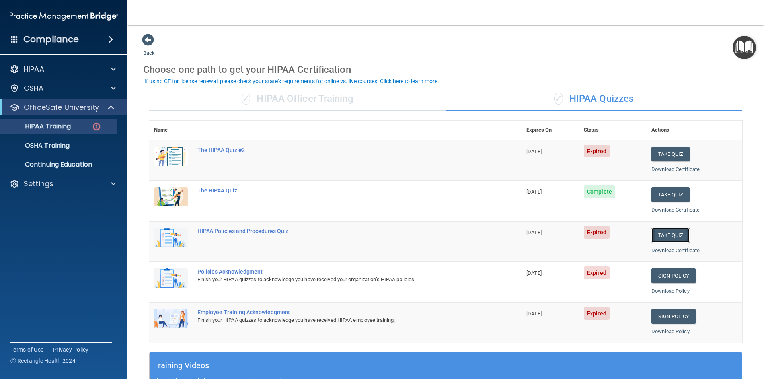
click at [660, 239] on button "Take Quiz" at bounding box center [670, 235] width 38 height 15
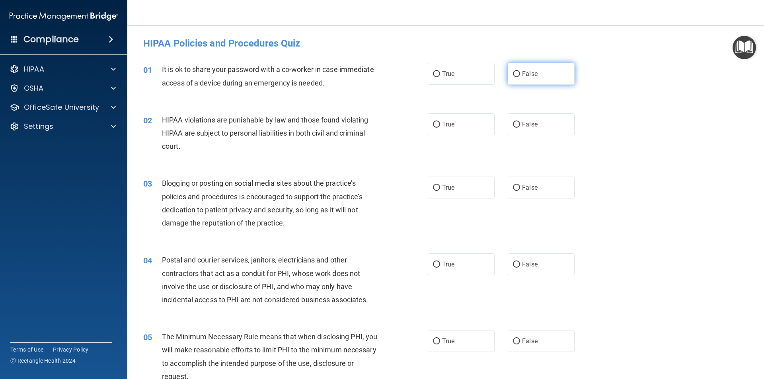
click at [513, 74] on input "False" at bounding box center [516, 74] width 7 height 6
radio input "true"
click at [456, 123] on label "True" at bounding box center [461, 124] width 67 height 22
click at [440, 123] on input "True" at bounding box center [436, 125] width 7 height 6
radio input "true"
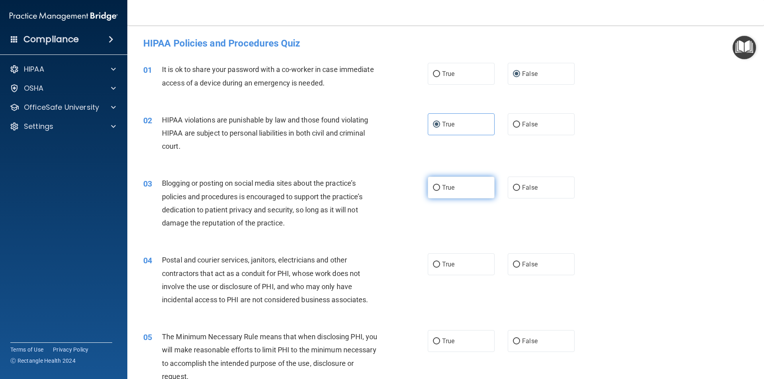
click at [437, 184] on label "True" at bounding box center [461, 188] width 67 height 22
click at [437, 185] on input "True" at bounding box center [436, 188] width 7 height 6
radio input "true"
click at [443, 341] on span "True" at bounding box center [448, 341] width 12 height 8
click at [440, 341] on input "True" at bounding box center [436, 342] width 7 height 6
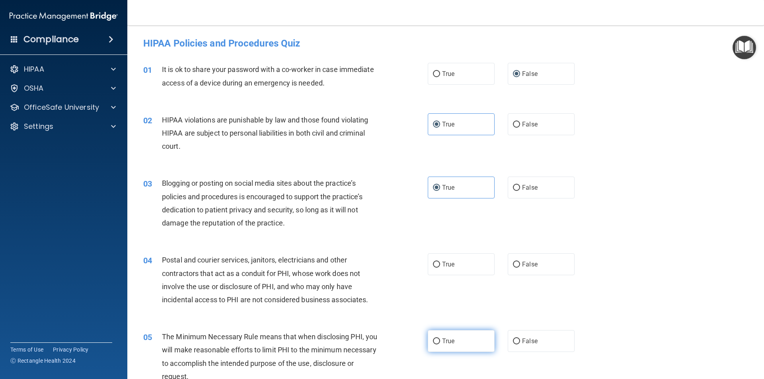
radio input "true"
click at [513, 265] on input "False" at bounding box center [516, 265] width 7 height 6
radio input "true"
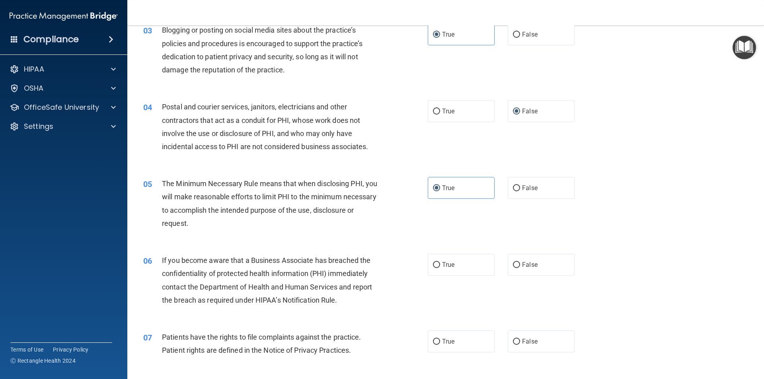
scroll to position [159, 0]
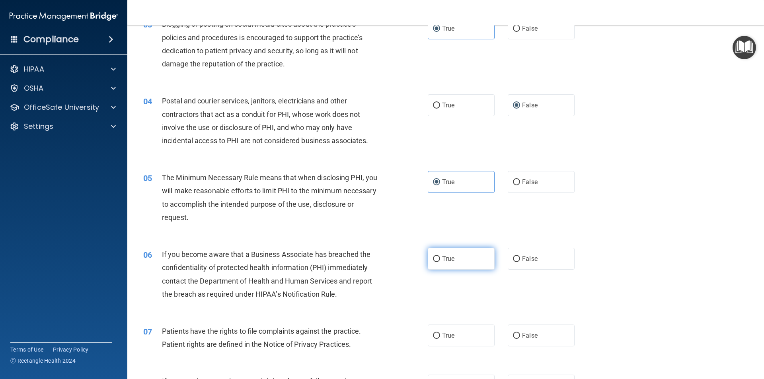
click at [435, 260] on input "True" at bounding box center [436, 259] width 7 height 6
radio input "true"
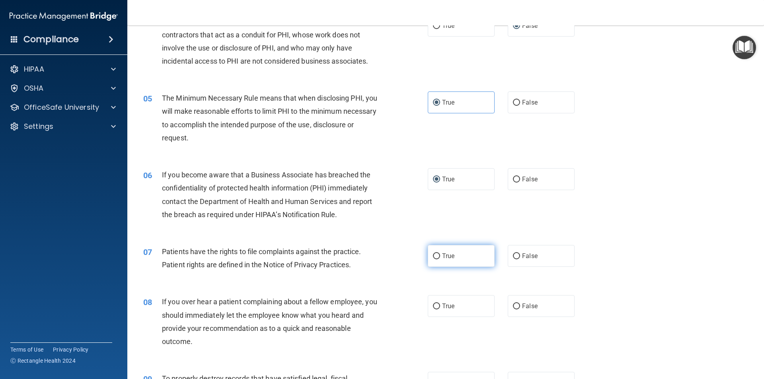
click at [432, 259] on label "True" at bounding box center [461, 256] width 67 height 22
click at [433, 259] on input "True" at bounding box center [436, 256] width 7 height 6
radio input "true"
click at [432, 302] on label "True" at bounding box center [461, 306] width 67 height 22
click at [433, 304] on input "True" at bounding box center [436, 307] width 7 height 6
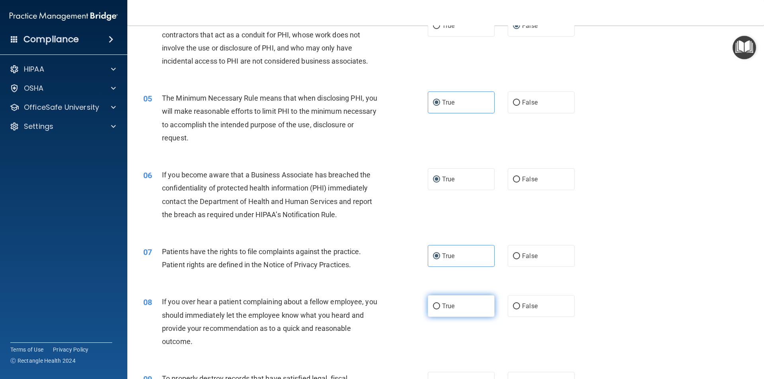
radio input "true"
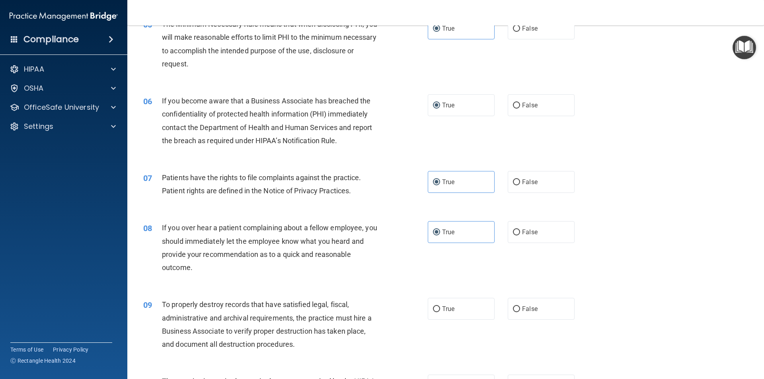
scroll to position [318, 0]
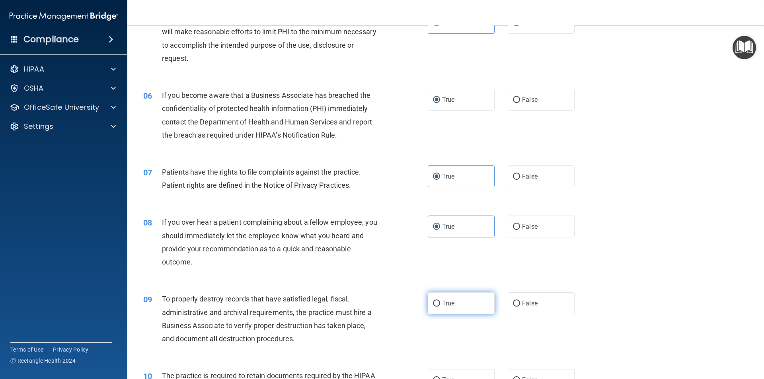
click at [442, 307] on span "True" at bounding box center [448, 304] width 12 height 8
click at [440, 307] on input "True" at bounding box center [436, 304] width 7 height 6
radio input "true"
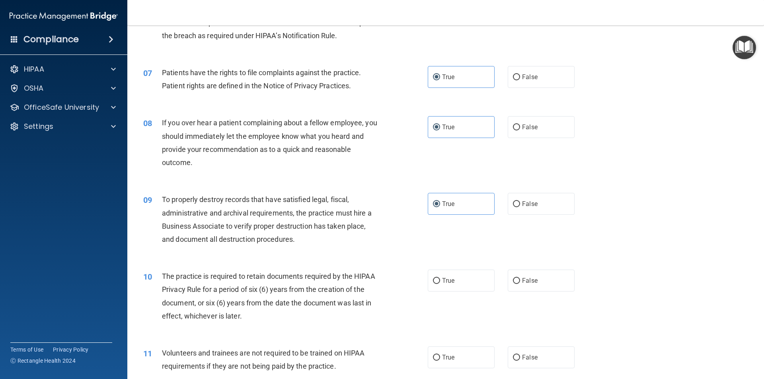
scroll to position [438, 0]
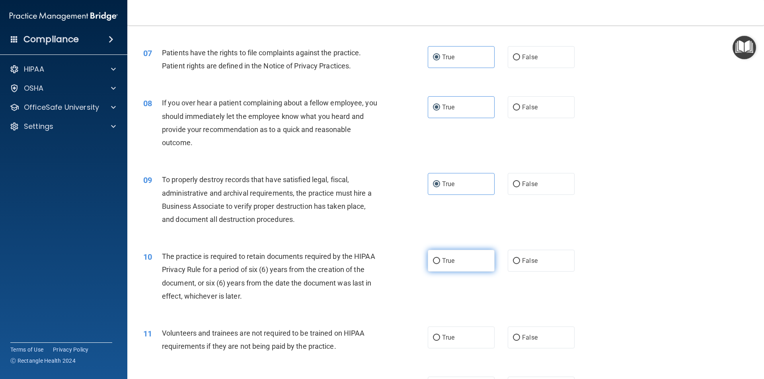
click at [448, 264] on span "True" at bounding box center [448, 261] width 12 height 8
click at [440, 264] on input "True" at bounding box center [436, 261] width 7 height 6
radio input "true"
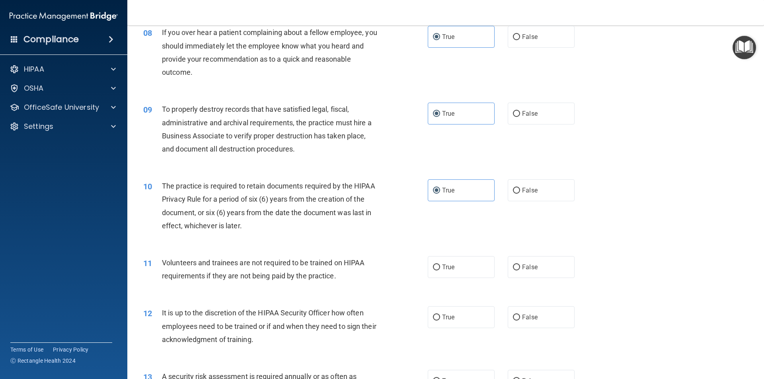
scroll to position [517, 0]
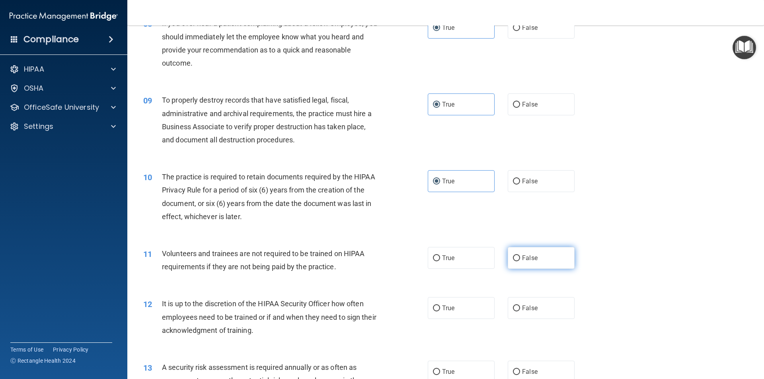
click at [513, 257] on input "False" at bounding box center [516, 258] width 7 height 6
radio input "true"
click at [522, 305] on span "False" at bounding box center [530, 308] width 16 height 8
click at [520, 306] on input "False" at bounding box center [516, 309] width 7 height 6
radio input "true"
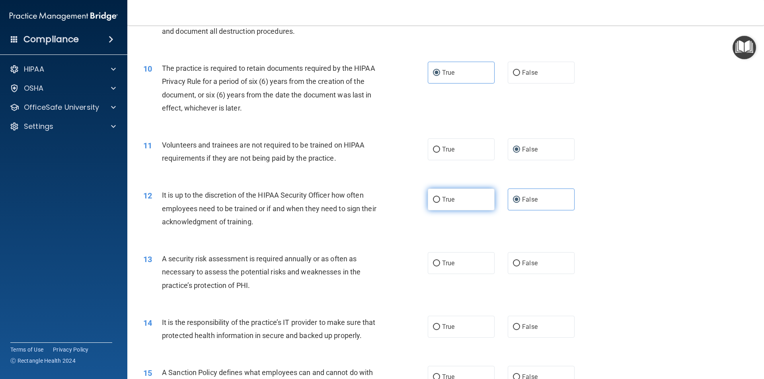
scroll to position [637, 0]
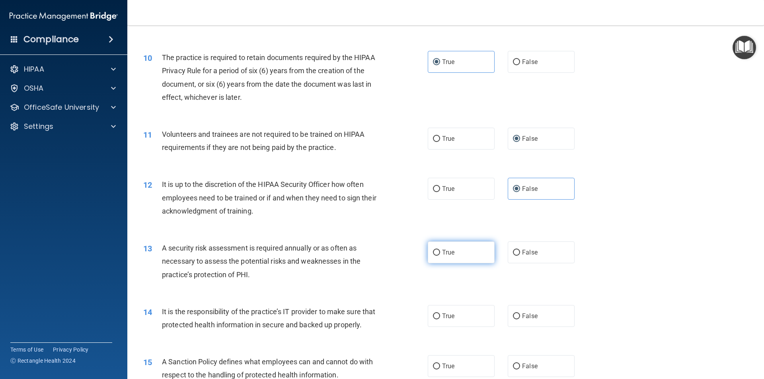
click at [442, 255] on span "True" at bounding box center [448, 253] width 12 height 8
click at [440, 255] on input "True" at bounding box center [436, 253] width 7 height 6
radio input "true"
click at [442, 316] on span "True" at bounding box center [448, 316] width 12 height 8
click at [440, 316] on input "True" at bounding box center [436, 317] width 7 height 6
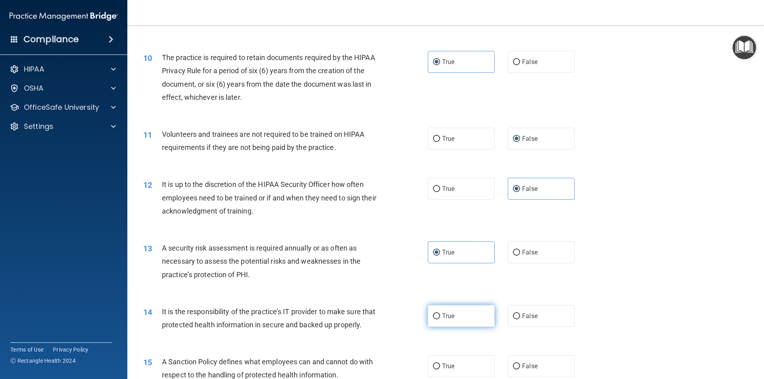
radio input "true"
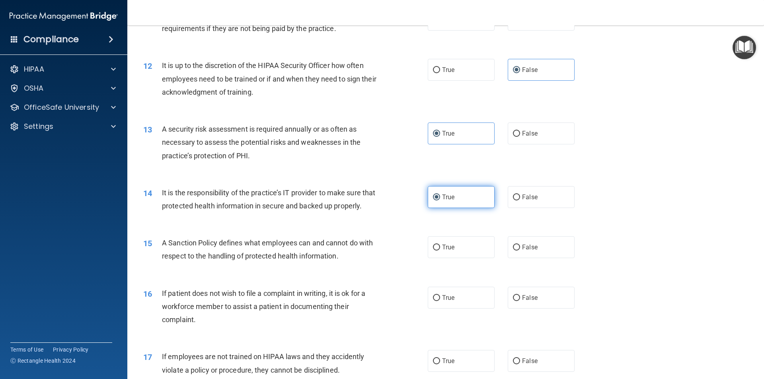
scroll to position [756, 0]
click at [444, 258] on label "True" at bounding box center [461, 247] width 67 height 22
click at [440, 250] on input "True" at bounding box center [436, 247] width 7 height 6
radio input "true"
click at [465, 308] on label "True" at bounding box center [461, 297] width 67 height 22
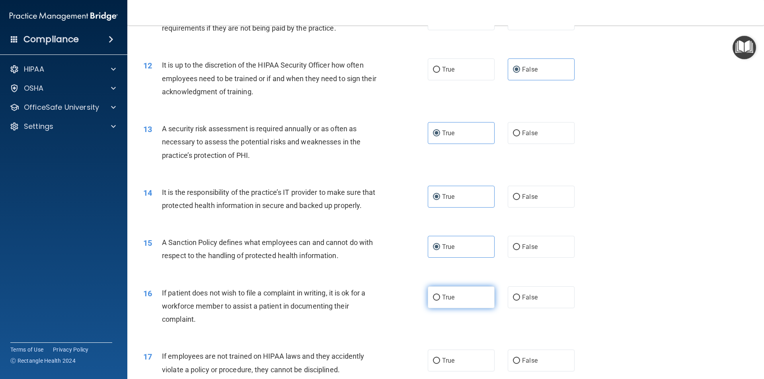
click at [440, 301] on input "True" at bounding box center [436, 298] width 7 height 6
radio input "true"
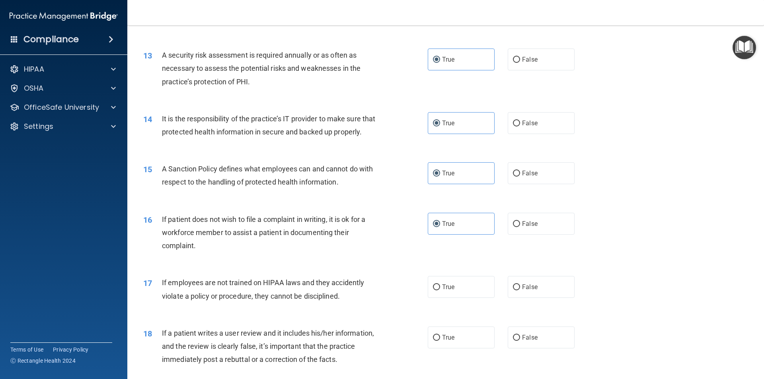
scroll to position [836, 0]
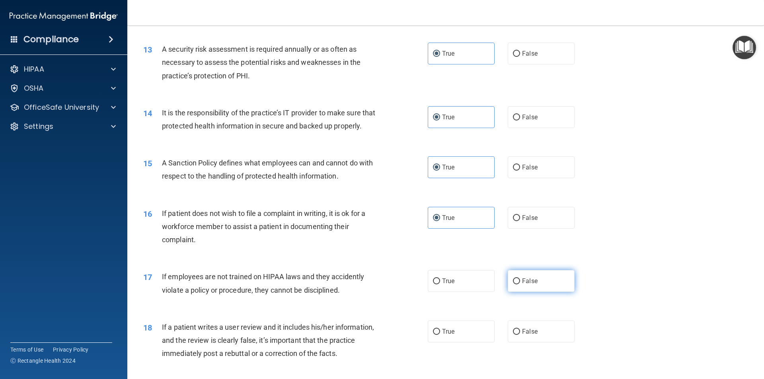
click at [508, 292] on label "False" at bounding box center [541, 281] width 67 height 22
click at [513, 284] on input "False" at bounding box center [516, 282] width 7 height 6
radio input "true"
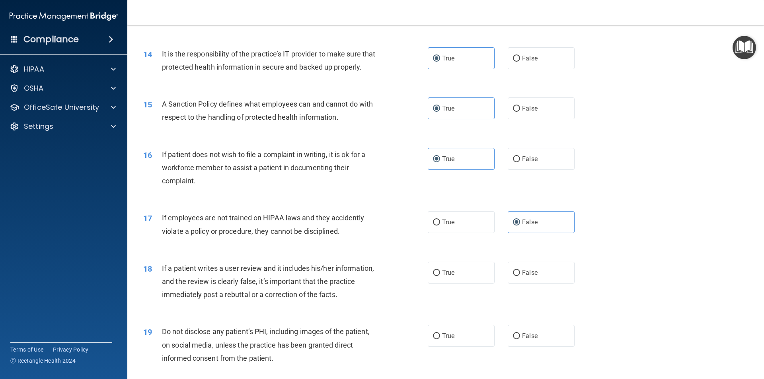
scroll to position [915, 0]
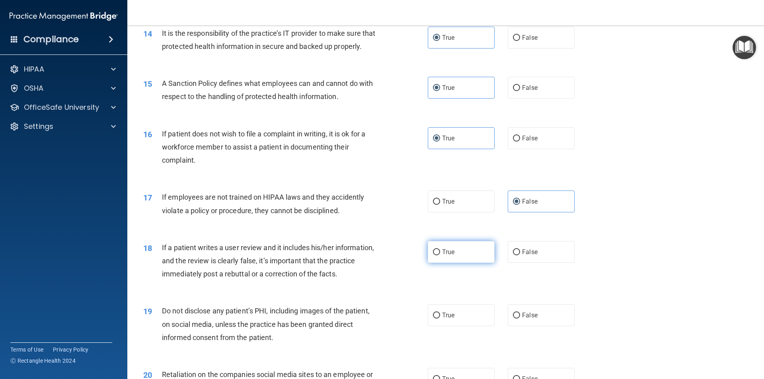
click at [432, 263] on label "True" at bounding box center [461, 252] width 67 height 22
click at [433, 255] on input "True" at bounding box center [436, 252] width 7 height 6
radio input "true"
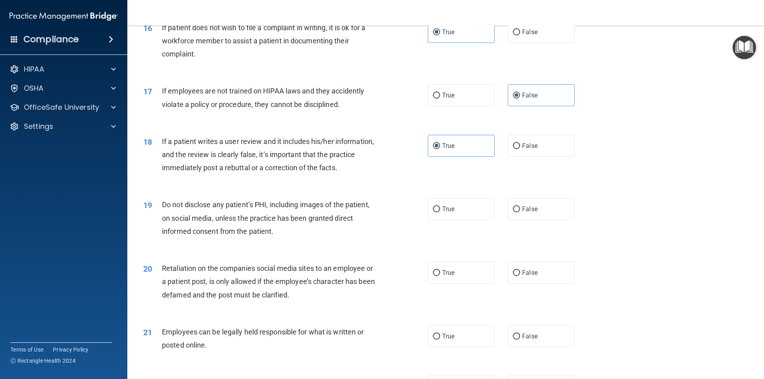
scroll to position [1034, 0]
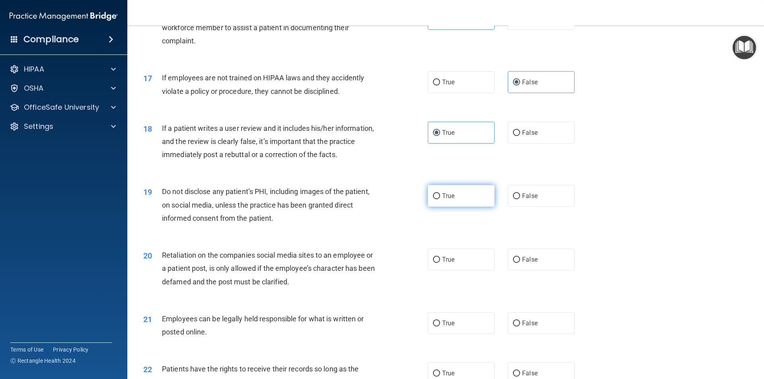
click at [433, 199] on input "True" at bounding box center [436, 196] width 7 height 6
radio input "true"
click at [433, 263] on input "True" at bounding box center [436, 260] width 7 height 6
radio input "true"
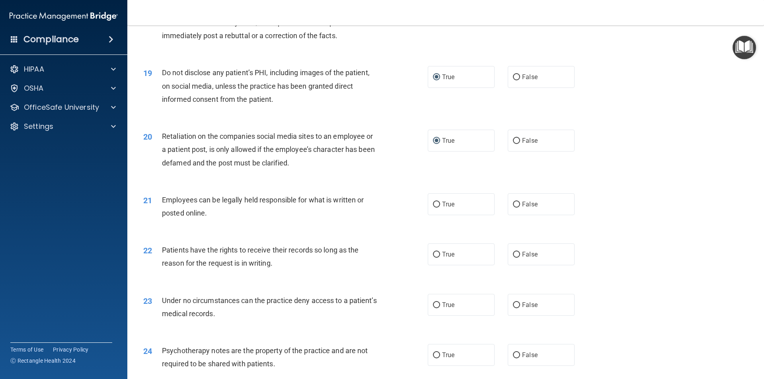
scroll to position [1154, 0]
click at [514, 257] on input "False" at bounding box center [516, 254] width 7 height 6
radio input "true"
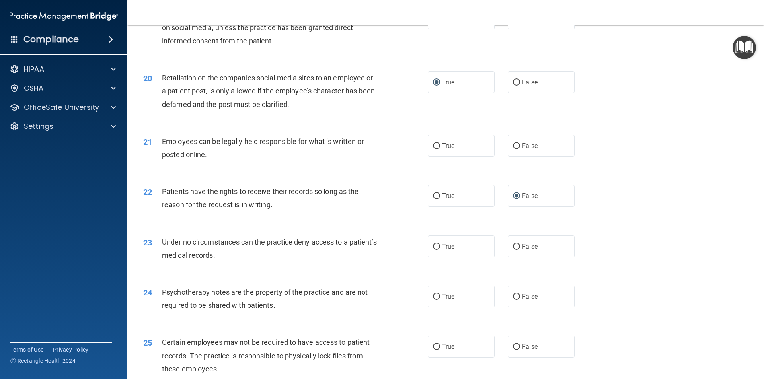
scroll to position [1233, 0]
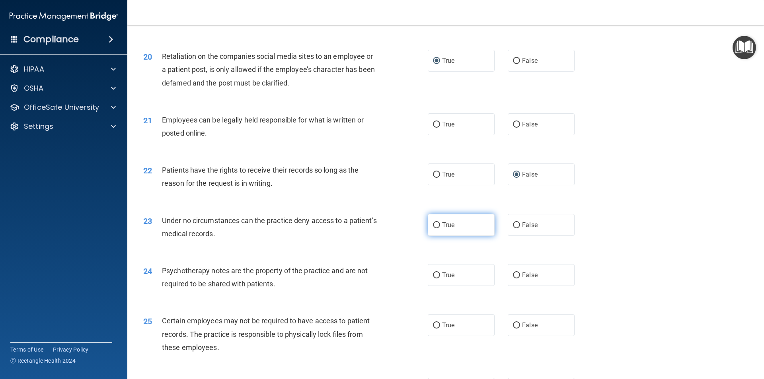
click at [438, 236] on label "True" at bounding box center [461, 225] width 67 height 22
click at [438, 228] on input "True" at bounding box center [436, 225] width 7 height 6
radio input "true"
click at [438, 286] on label "True" at bounding box center [461, 275] width 67 height 22
click at [438, 279] on input "True" at bounding box center [436, 276] width 7 height 6
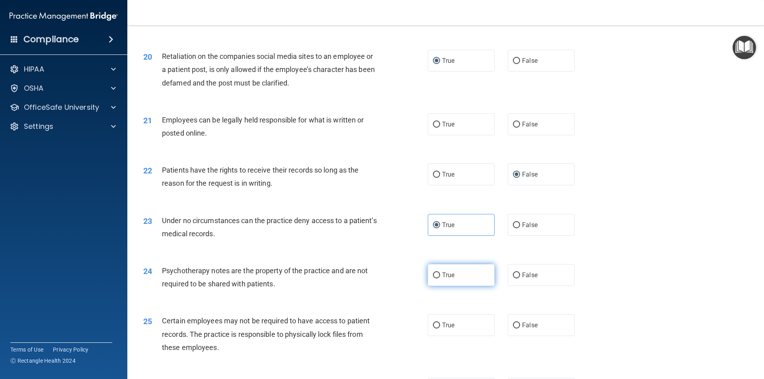
radio input "true"
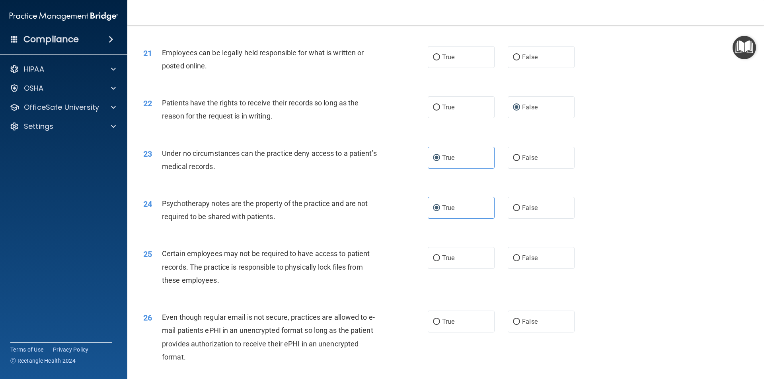
scroll to position [1313, 0]
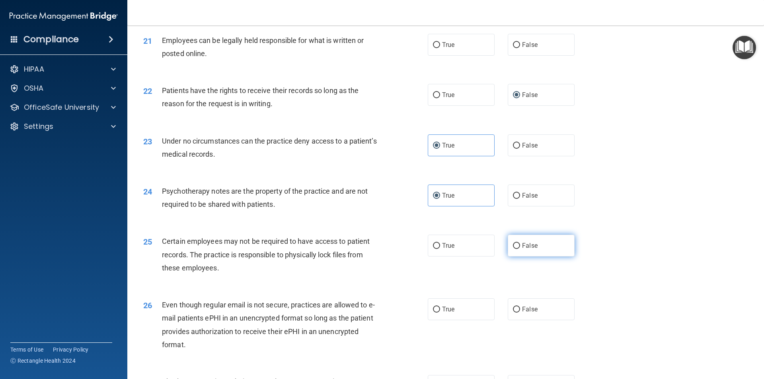
click at [514, 249] on input "False" at bounding box center [516, 246] width 7 height 6
radio input "true"
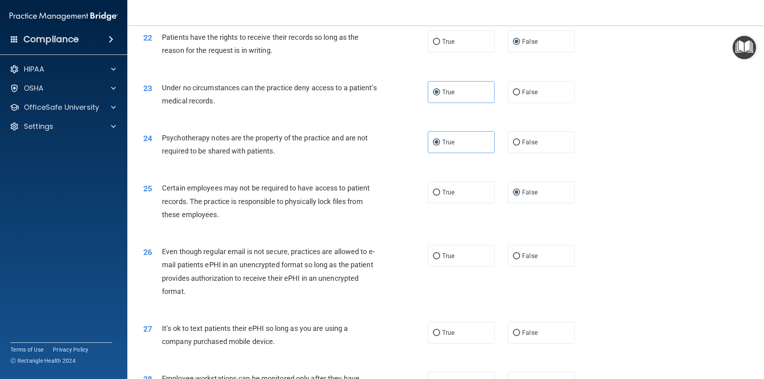
scroll to position [1393, 0]
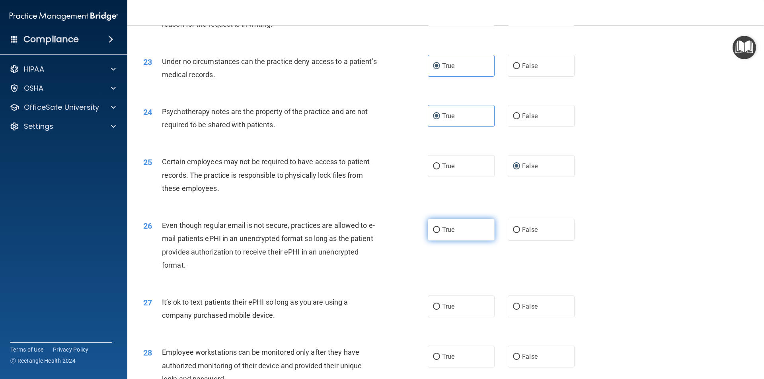
click at [460, 241] on label "True" at bounding box center [461, 230] width 67 height 22
click at [440, 233] on input "True" at bounding box center [436, 230] width 7 height 6
radio input "true"
click at [436, 317] on label "True" at bounding box center [461, 307] width 67 height 22
click at [436, 310] on input "True" at bounding box center [436, 307] width 7 height 6
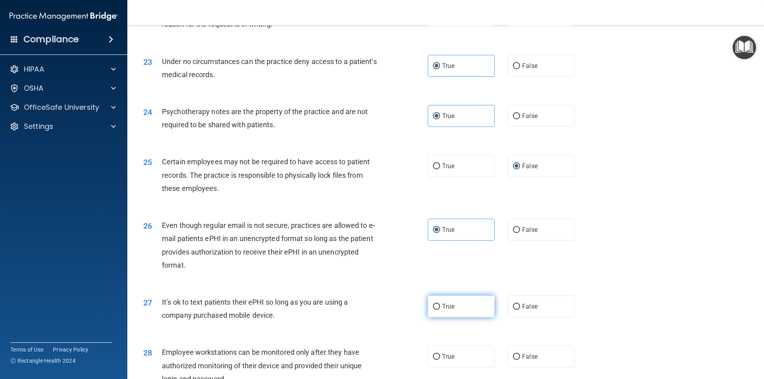
radio input "true"
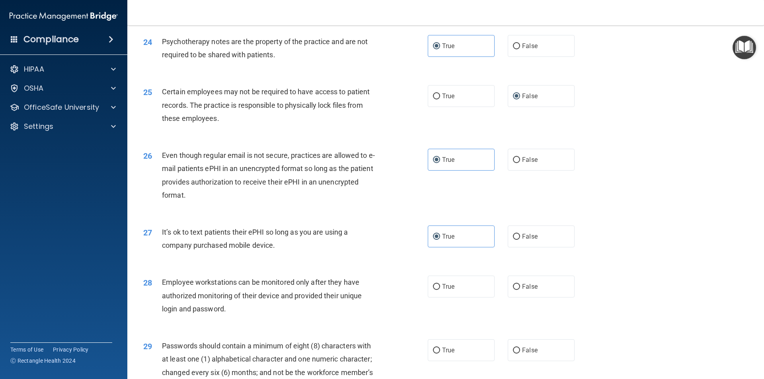
scroll to position [1512, 0]
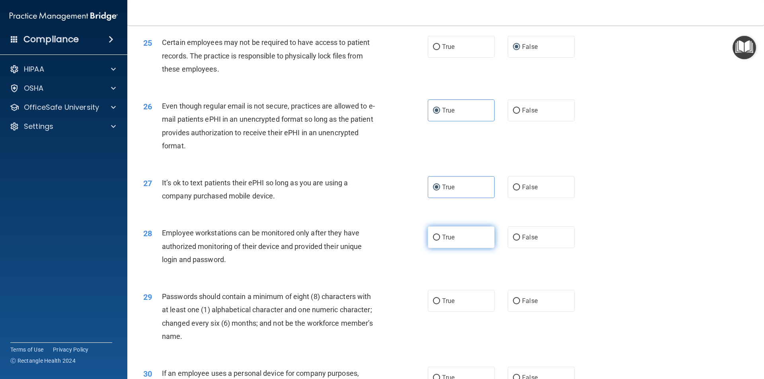
click at [438, 248] on label "True" at bounding box center [461, 237] width 67 height 22
click at [438, 241] on input "True" at bounding box center [436, 238] width 7 height 6
radio input "true"
click at [438, 312] on label "True" at bounding box center [461, 301] width 67 height 22
click at [438, 304] on input "True" at bounding box center [436, 301] width 7 height 6
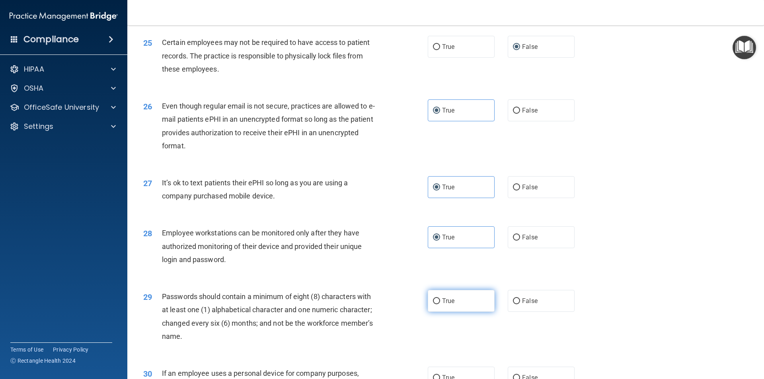
radio input "true"
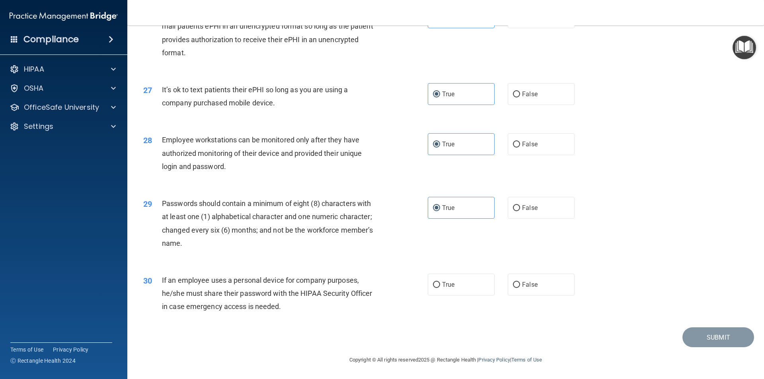
scroll to position [1618, 0]
click at [433, 283] on input "True" at bounding box center [436, 285] width 7 height 6
radio input "true"
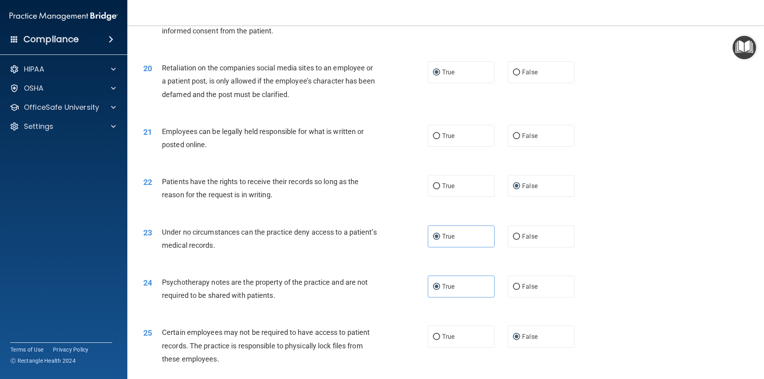
scroll to position [1220, 0]
click at [516, 148] on label "False" at bounding box center [541, 138] width 67 height 22
click at [516, 141] on input "False" at bounding box center [516, 138] width 7 height 6
radio input "true"
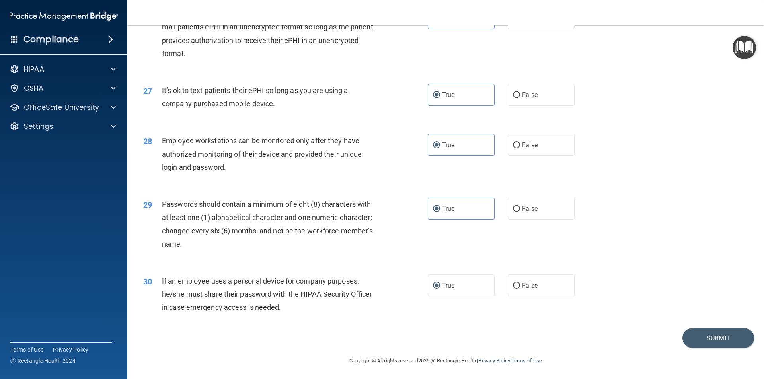
scroll to position [1618, 0]
click at [709, 331] on button "Submit" at bounding box center [718, 337] width 72 height 20
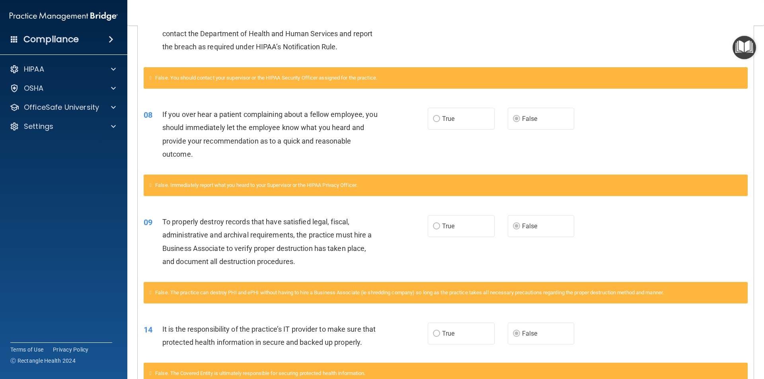
scroll to position [279, 0]
